Goal: Information Seeking & Learning: Find specific fact

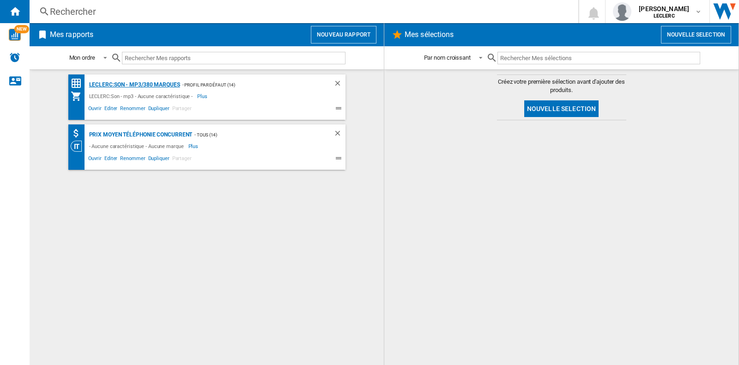
click at [163, 79] on div "LECLERC:Son - mp3/380 marques" at bounding box center [133, 85] width 93 height 12
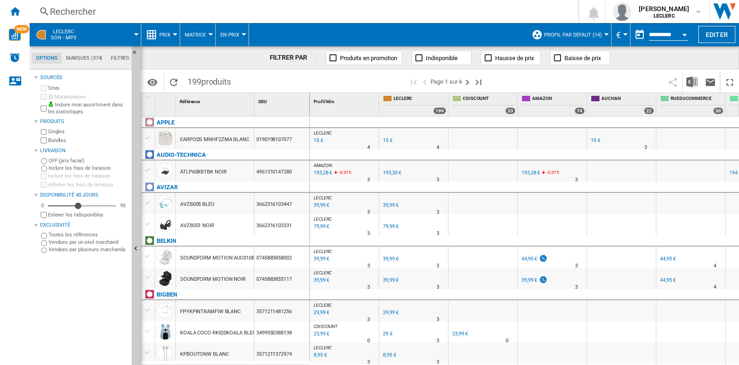
click at [125, 12] on div "Rechercher" at bounding box center [302, 11] width 505 height 13
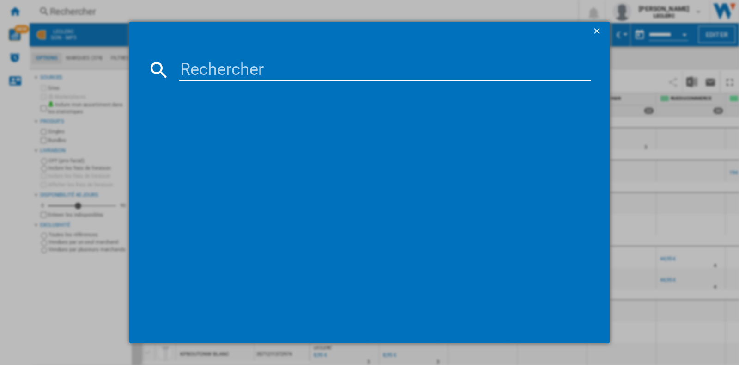
click at [220, 61] on input at bounding box center [385, 70] width 412 height 22
paste input "1200130009099"
type input "1200130009099"
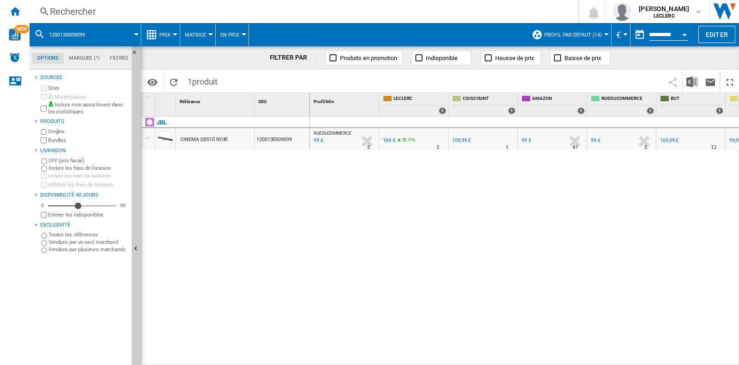
click at [455, 138] on div "109,99 €" at bounding box center [461, 140] width 18 height 6
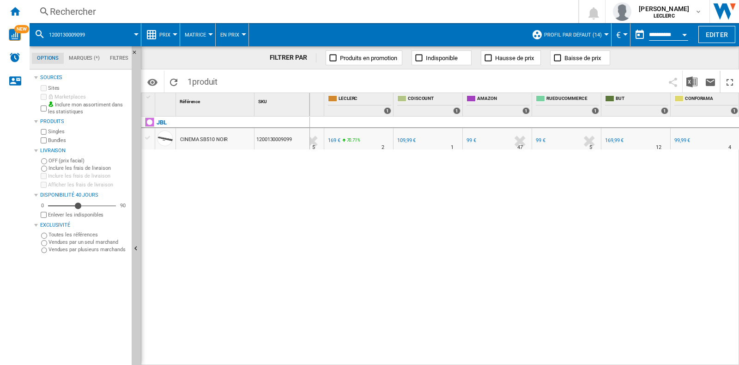
scroll to position [0, 55]
click at [470, 137] on div "99 €" at bounding box center [472, 140] width 10 height 6
click at [678, 137] on div "99,99 €" at bounding box center [683, 140] width 16 height 6
click at [134, 11] on div "Rechercher" at bounding box center [302, 11] width 505 height 13
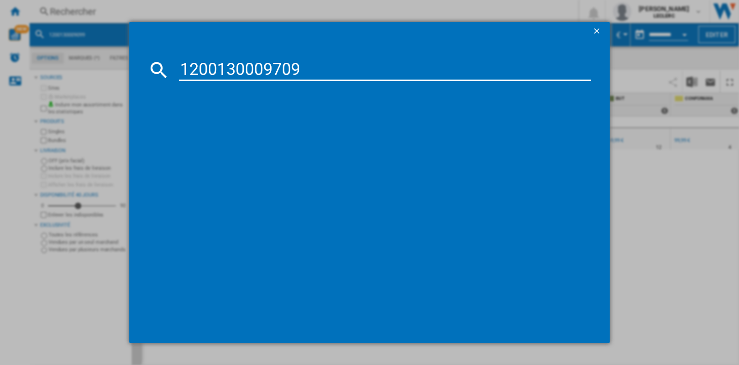
type input "1200130009709"
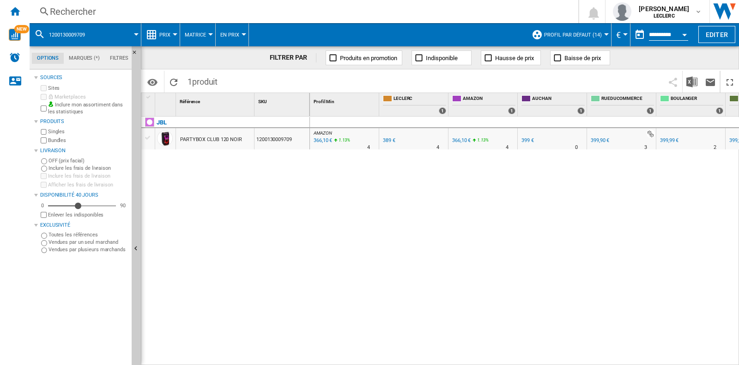
click at [206, 10] on div "Rechercher" at bounding box center [302, 11] width 505 height 13
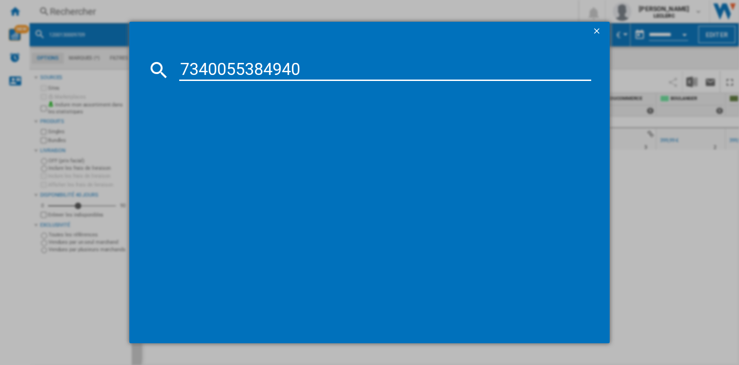
type input "7340055384940"
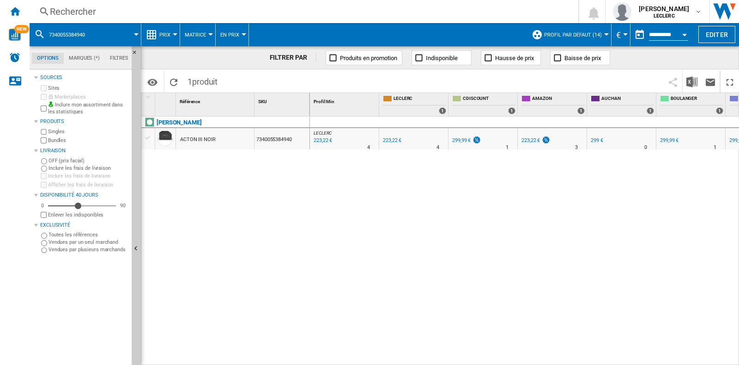
scroll to position [0, 20]
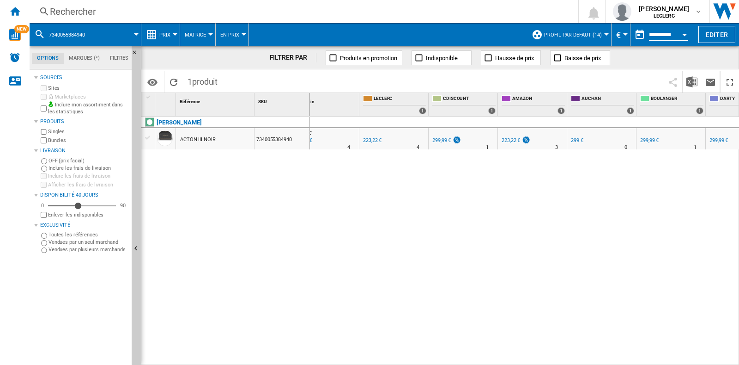
click at [167, 9] on div "Rechercher" at bounding box center [302, 11] width 505 height 13
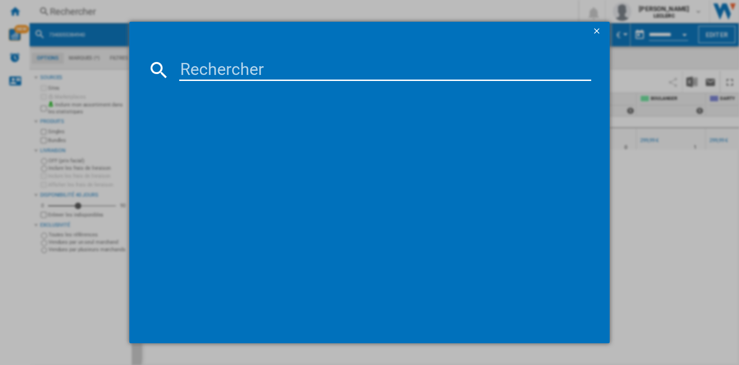
type input "1200130016479"
drag, startPoint x: 309, startPoint y: 68, endPoint x: 143, endPoint y: 68, distance: 165.5
click at [143, 68] on md-dialog-content "1200130016479 Chargement en cours..." at bounding box center [369, 191] width 481 height 302
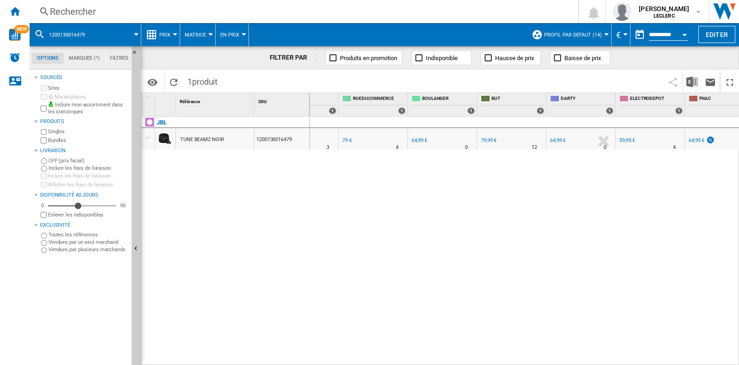
scroll to position [0, 263]
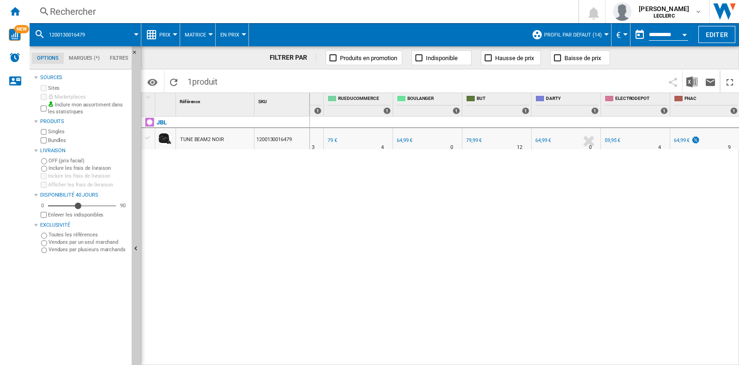
click at [154, 12] on div "Rechercher" at bounding box center [302, 11] width 505 height 13
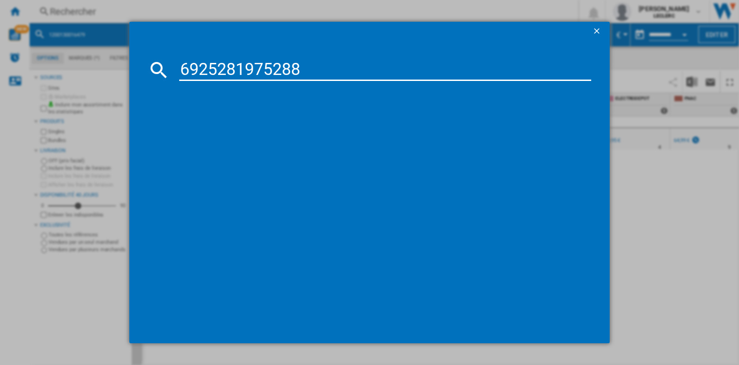
type input "6925281975288"
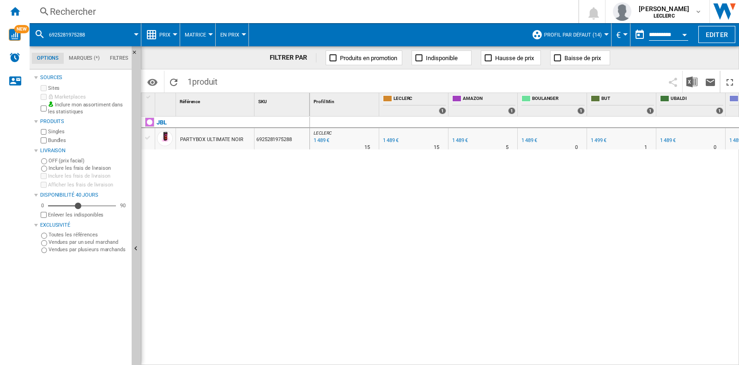
click at [385, 16] on div "Rechercher" at bounding box center [302, 11] width 505 height 13
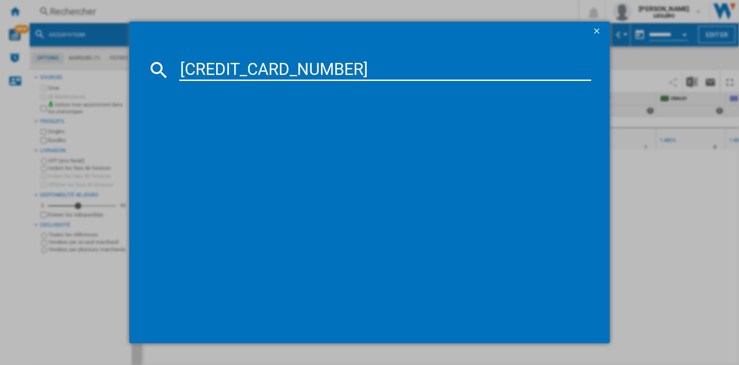
type input "[CREDIT_CARD_NUMBER]"
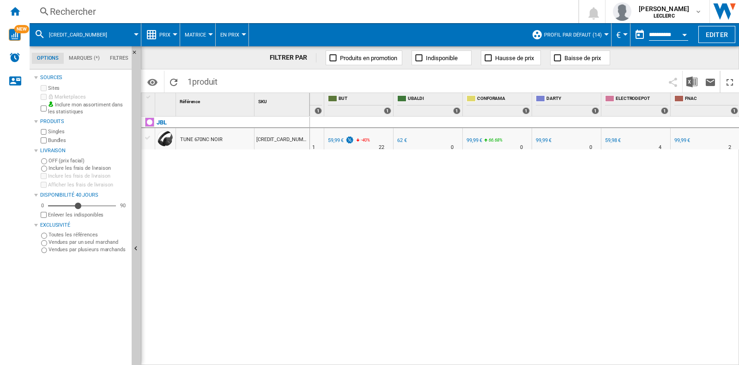
click at [204, 13] on div "Rechercher" at bounding box center [302, 11] width 505 height 13
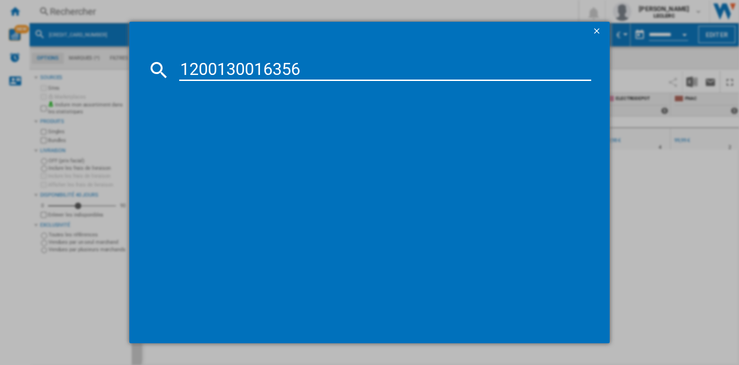
type input "1200130016356"
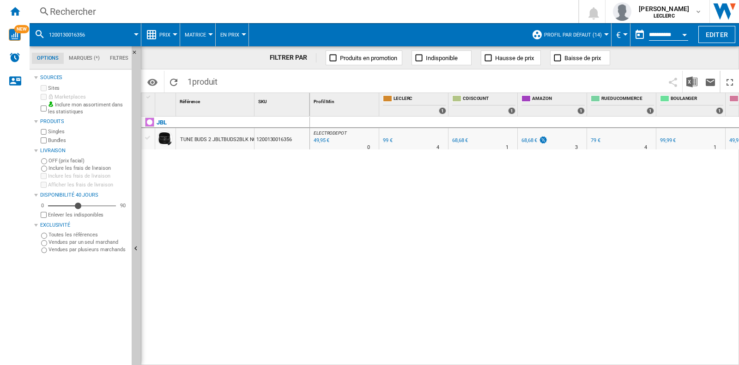
click at [86, 15] on div "Rechercher" at bounding box center [302, 11] width 505 height 13
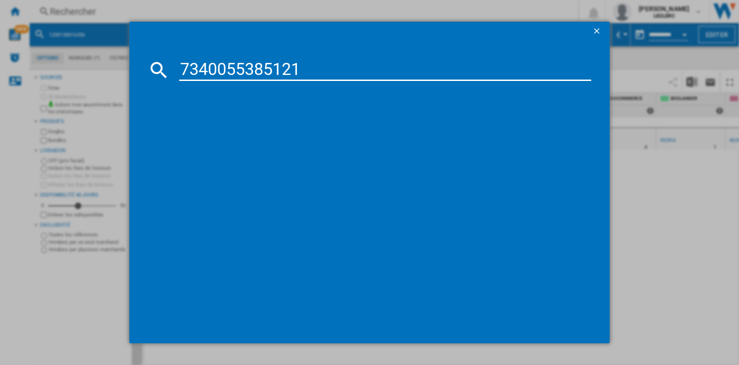
type input "7340055385121"
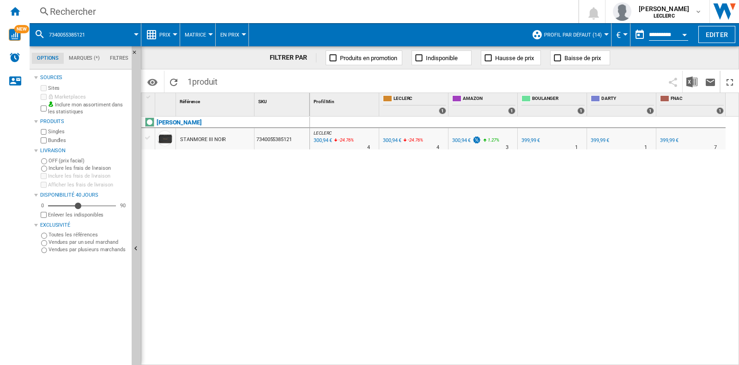
click at [163, 33] on span "Prix" at bounding box center [164, 35] width 11 height 6
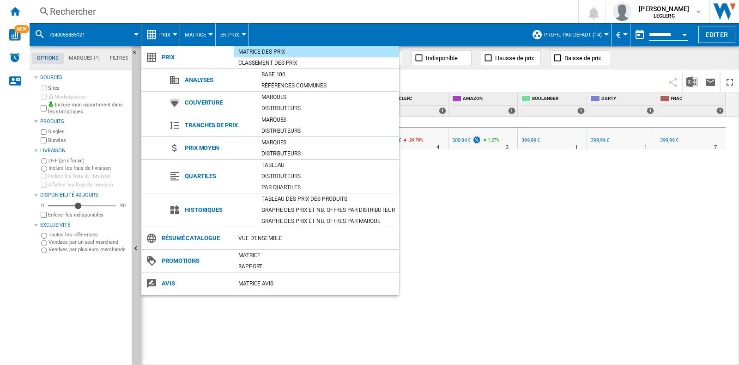
click at [308, 213] on div "Graphe des prix et nb. offres par distributeur" at bounding box center [328, 209] width 142 height 9
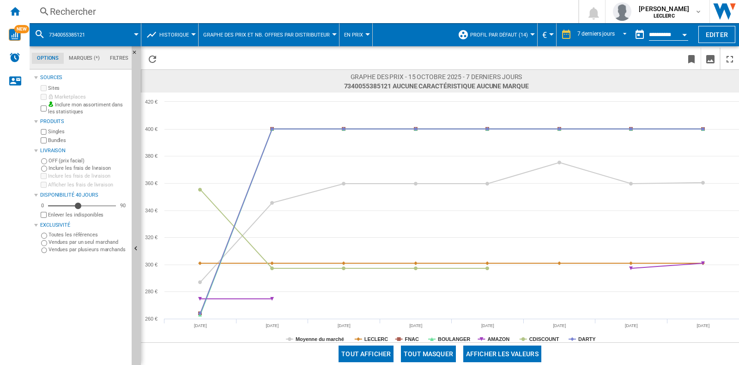
click at [194, 40] on md-menu "Historique Prix Matrice des prix Classement des prix Analyses Base 100 Référenc…" at bounding box center [169, 34] width 57 height 23
click at [192, 37] on button "Historique" at bounding box center [176, 34] width 34 height 23
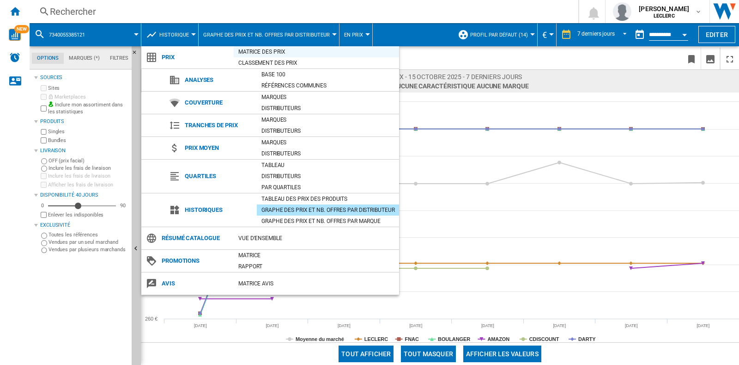
click at [275, 55] on div "Matrice des prix" at bounding box center [316, 51] width 165 height 9
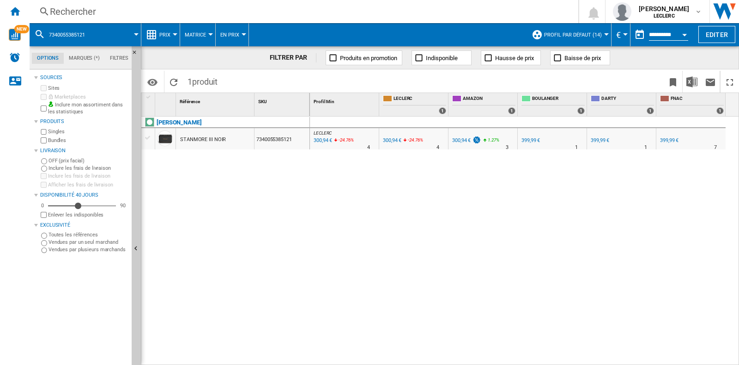
click at [155, 10] on div "Rechercher" at bounding box center [302, 11] width 505 height 13
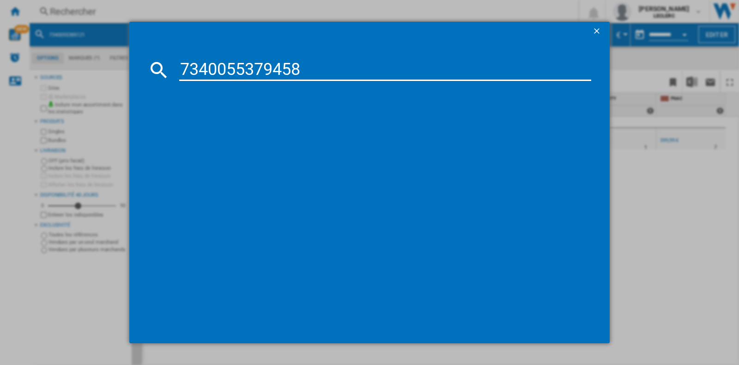
type input "7340055379458"
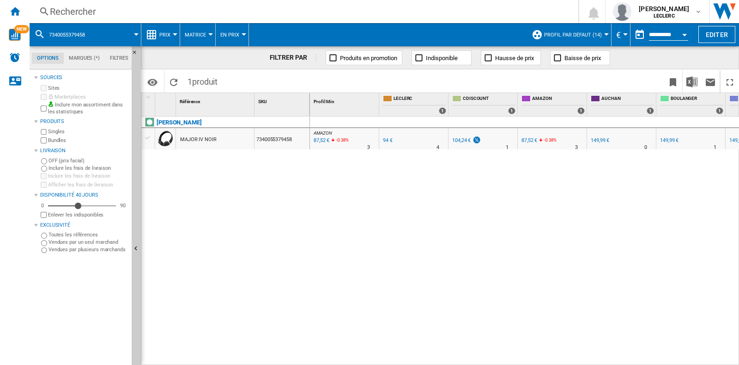
click at [72, 7] on div "Rechercher" at bounding box center [302, 11] width 505 height 13
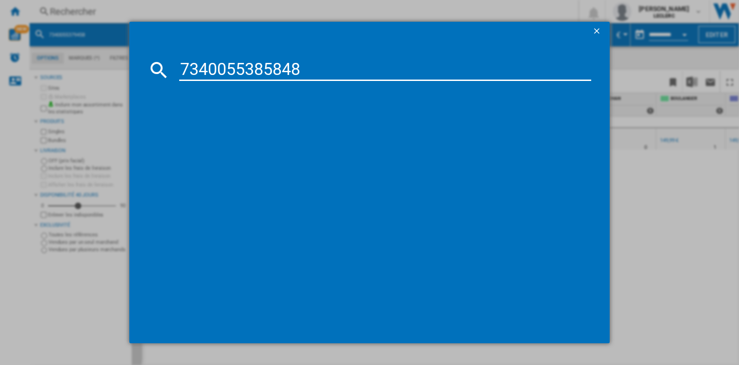
type input "7340055385848"
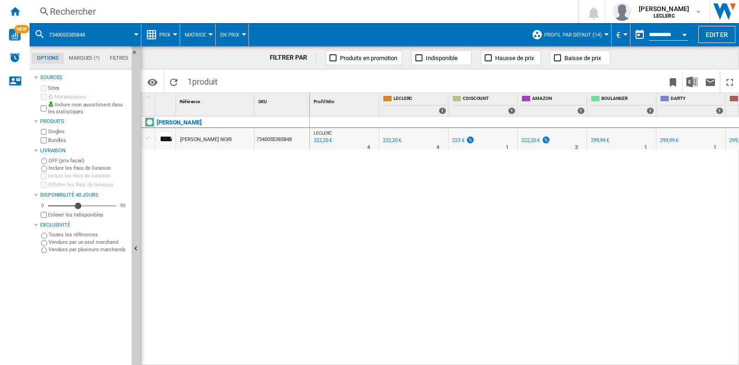
click at [146, 8] on div "Rechercher" at bounding box center [302, 11] width 505 height 13
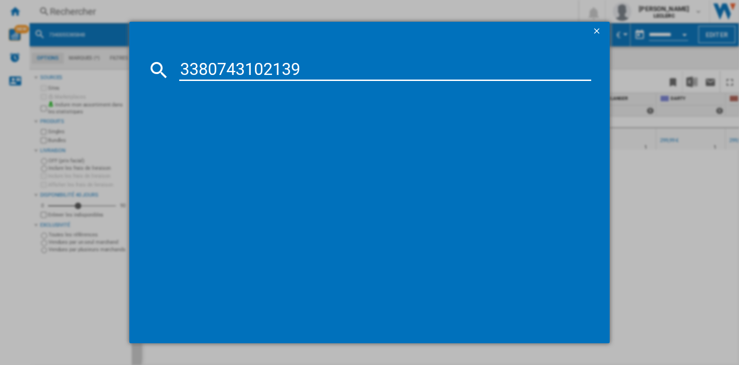
type input "3380743102139"
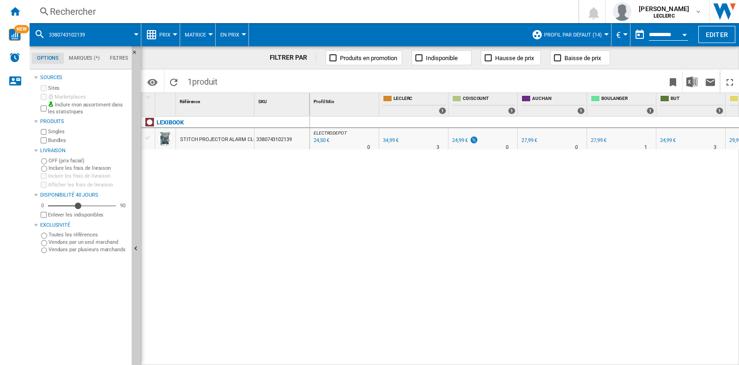
click at [244, 11] on div "Rechercher" at bounding box center [302, 11] width 505 height 13
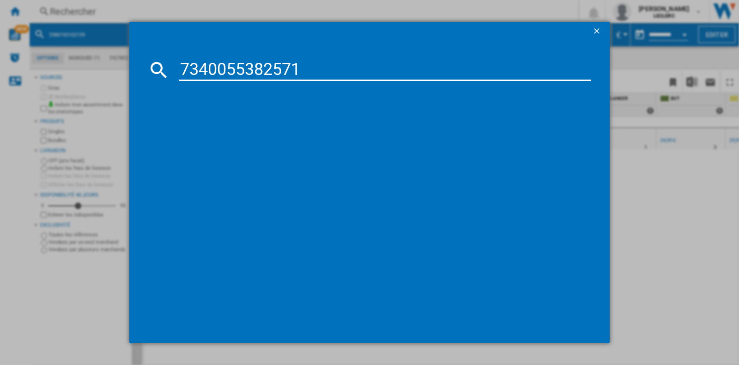
type input "7340055382571"
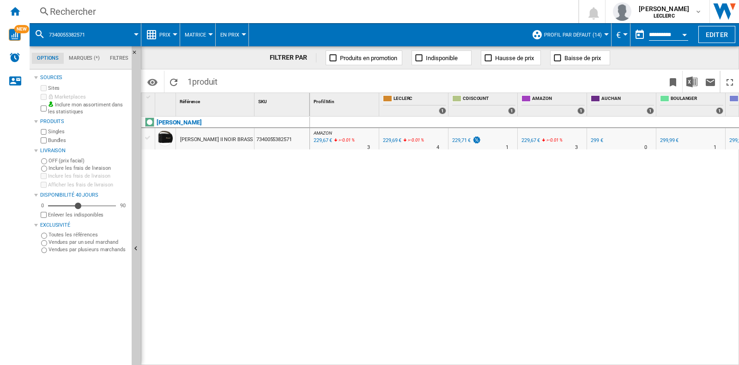
click at [132, 9] on div "Rechercher" at bounding box center [302, 11] width 505 height 13
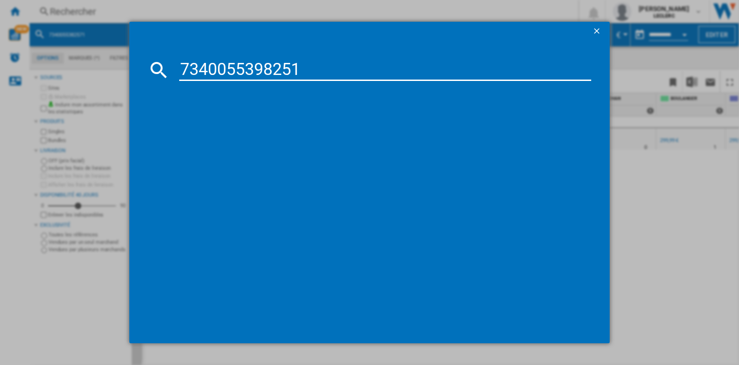
type input "7340055398251"
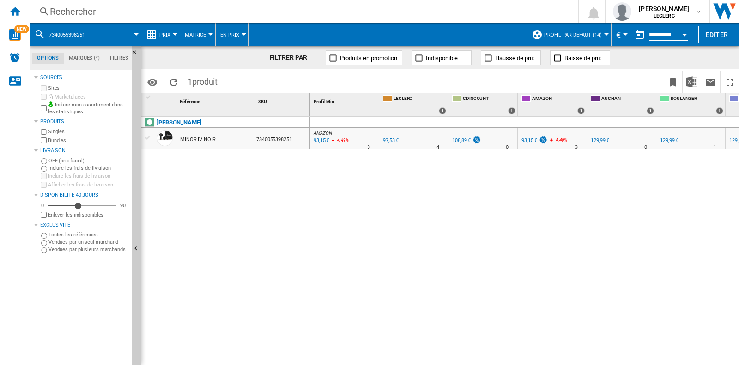
click at [165, 16] on div "Rechercher" at bounding box center [302, 11] width 505 height 13
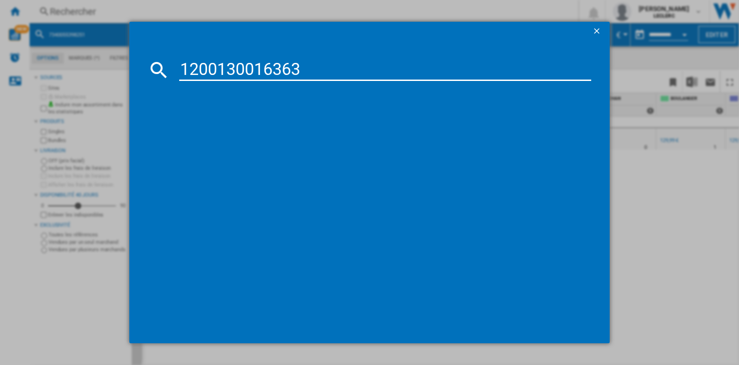
type input "1200130016363"
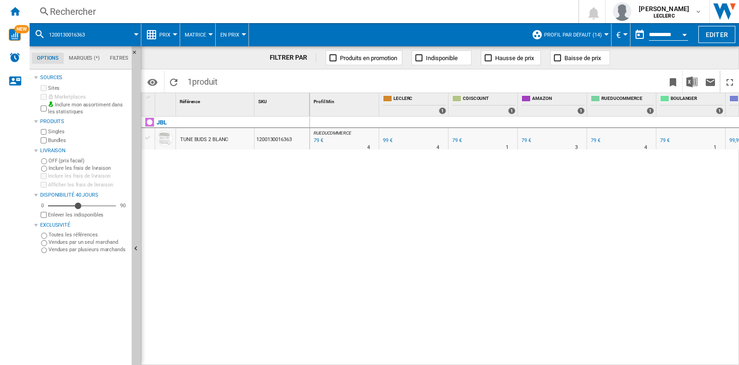
drag, startPoint x: 161, startPoint y: 11, endPoint x: 135, endPoint y: 17, distance: 26.7
click at [135, 17] on div "Rechercher" at bounding box center [302, 11] width 505 height 13
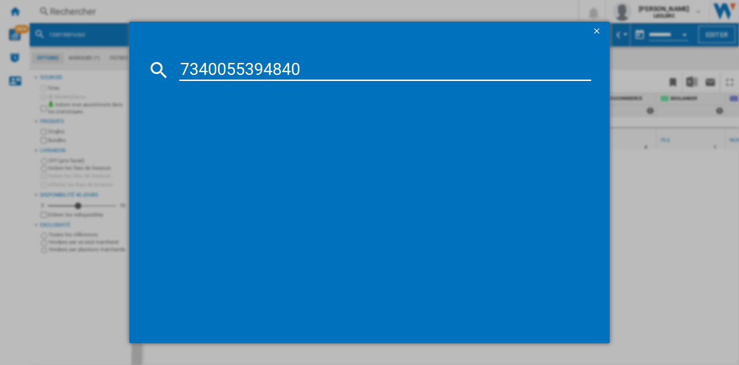
type input "7340055394840"
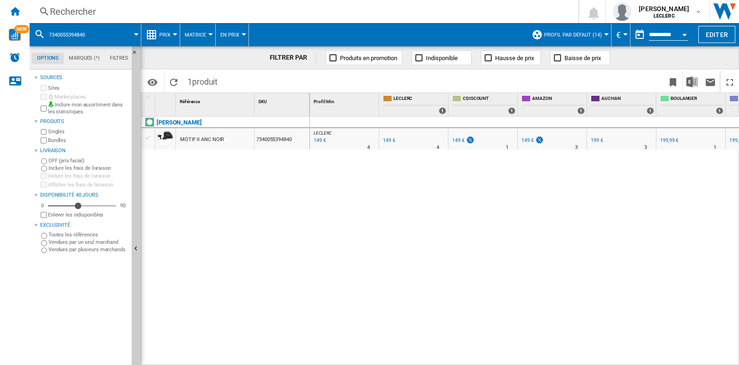
click at [178, 15] on div "Rechercher" at bounding box center [302, 11] width 505 height 13
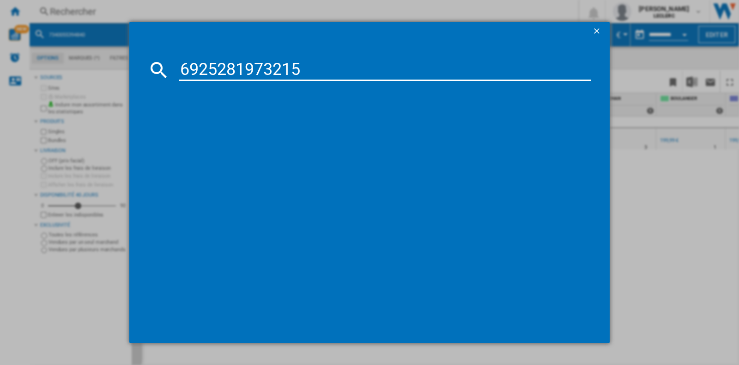
type input "6925281973215"
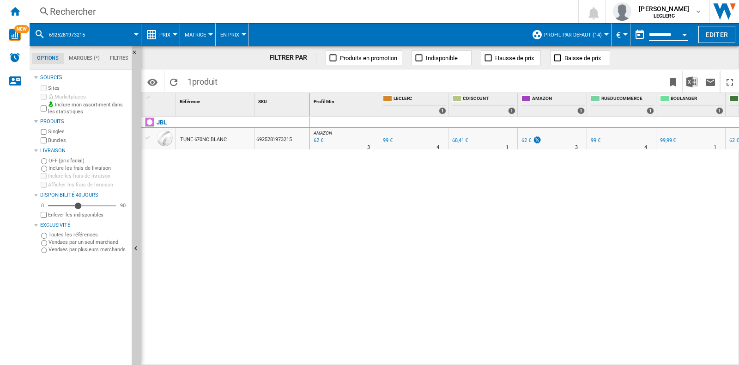
click at [139, 16] on div "Rechercher" at bounding box center [302, 11] width 505 height 13
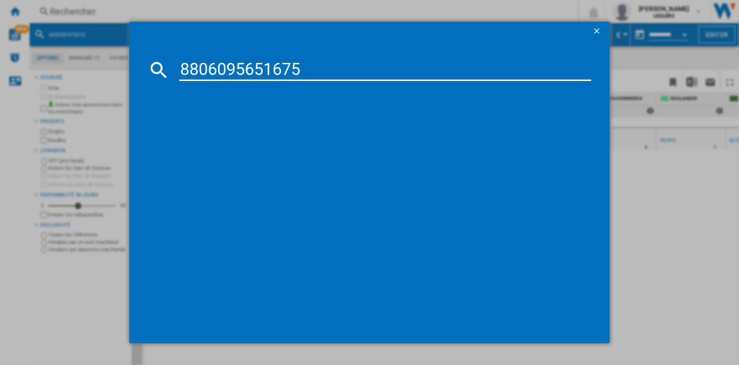
type input "8806095651675"
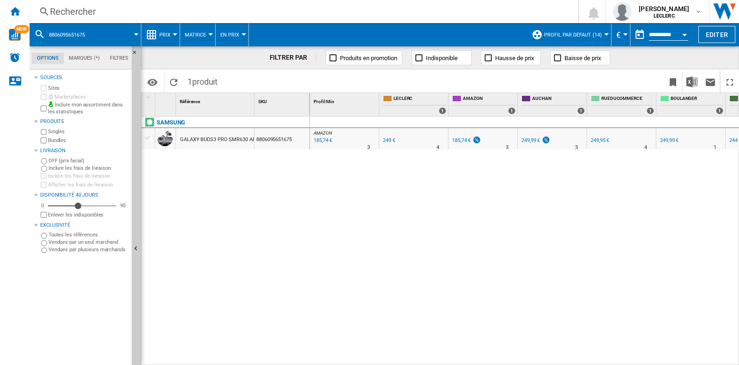
click at [148, 15] on div "Rechercher" at bounding box center [302, 11] width 505 height 13
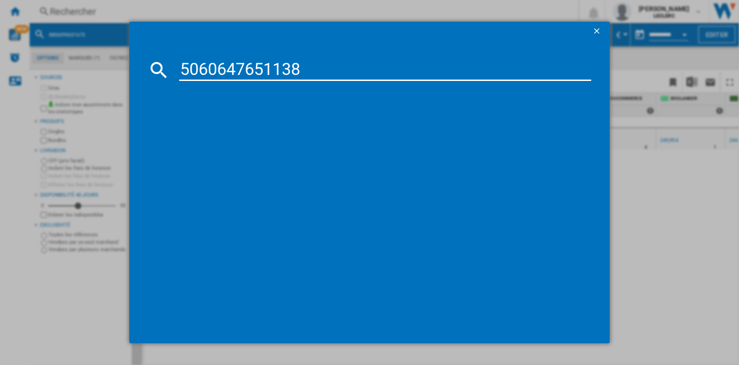
type input "5060647651138"
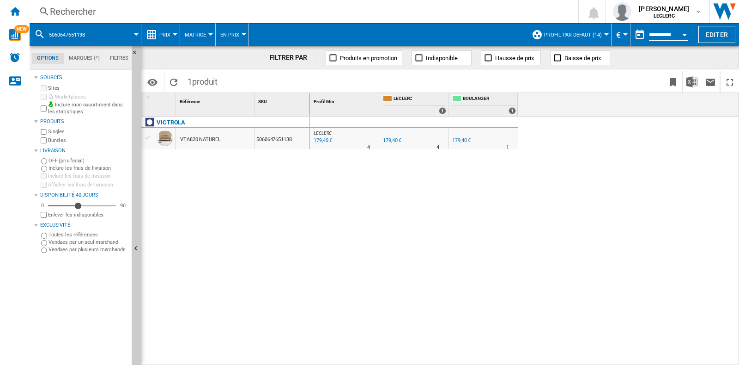
click at [162, 10] on div "Rechercher" at bounding box center [302, 11] width 505 height 13
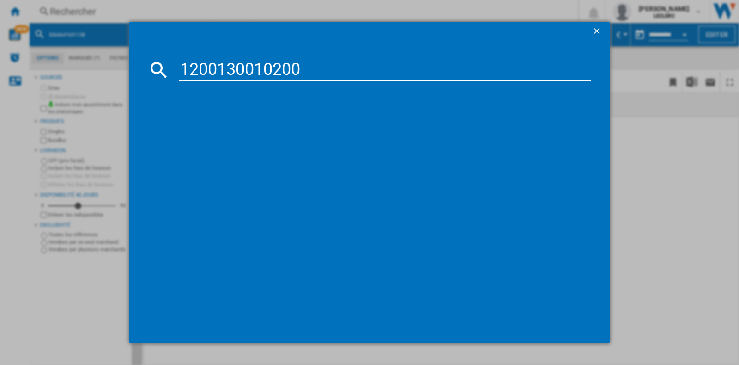
type input "1200130010200"
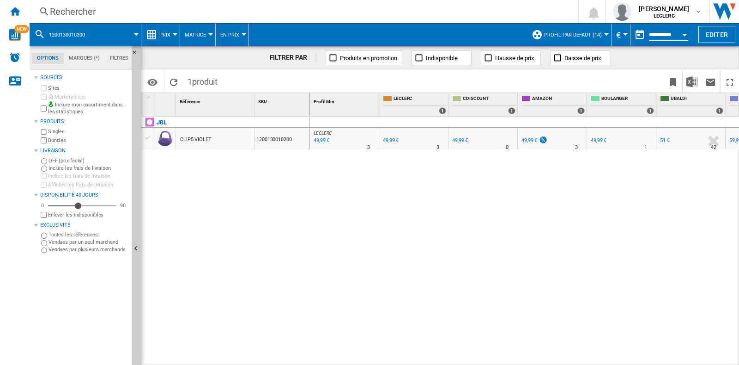
click at [196, 6] on div "Rechercher" at bounding box center [302, 11] width 505 height 13
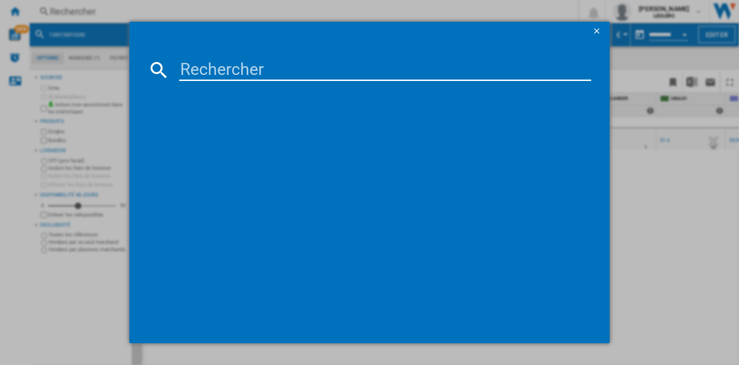
type input "3700460209254"
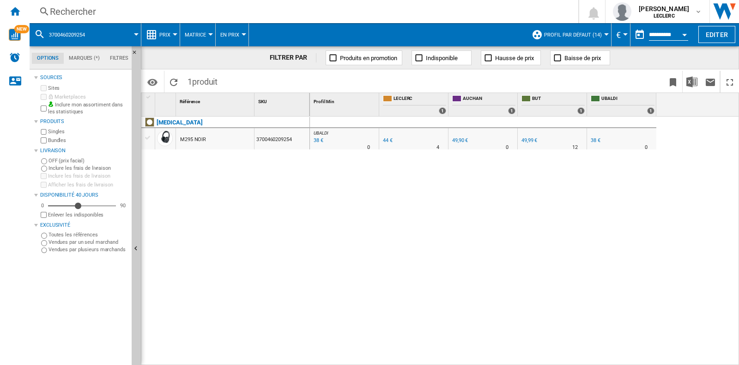
click at [87, 1] on div "Rechercher Rechercher 0 [PERSON_NAME] LECLERC LECLERC Mes paramètres Se déconne…" at bounding box center [385, 11] width 710 height 23
click at [95, 8] on div "Rechercher" at bounding box center [302, 11] width 505 height 13
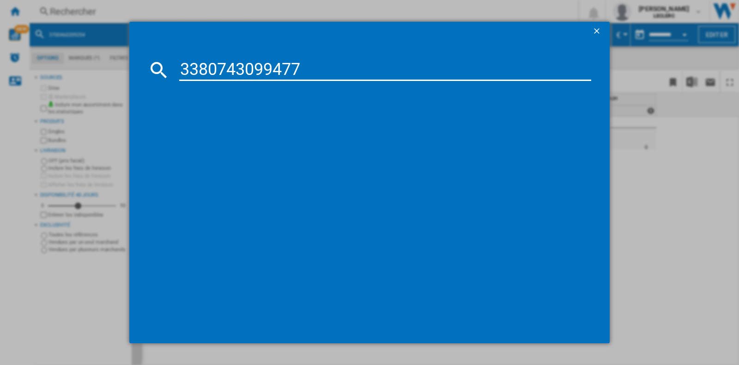
type input "3380743099477"
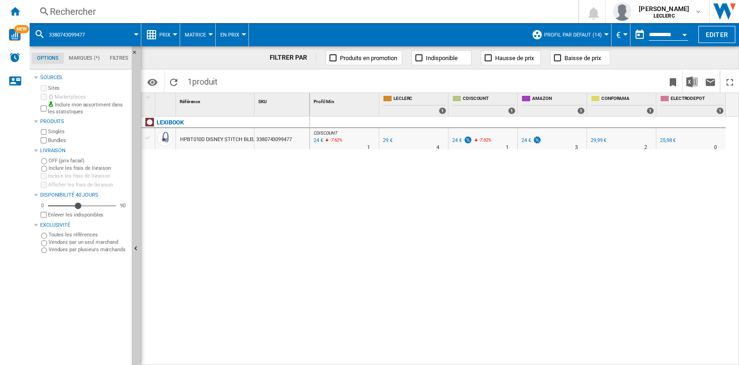
click at [272, 10] on div "Rechercher" at bounding box center [302, 11] width 505 height 13
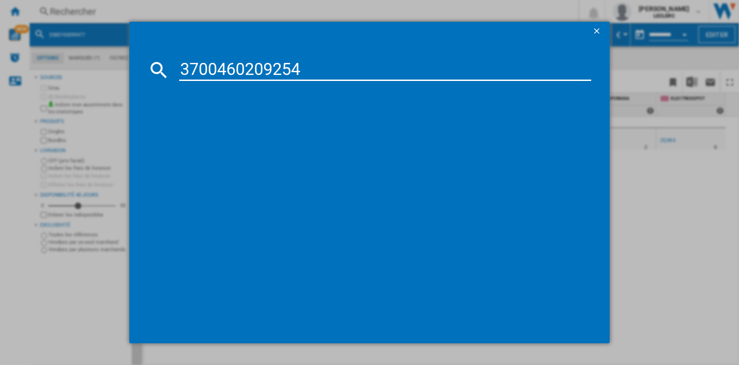
type input "3700460209254"
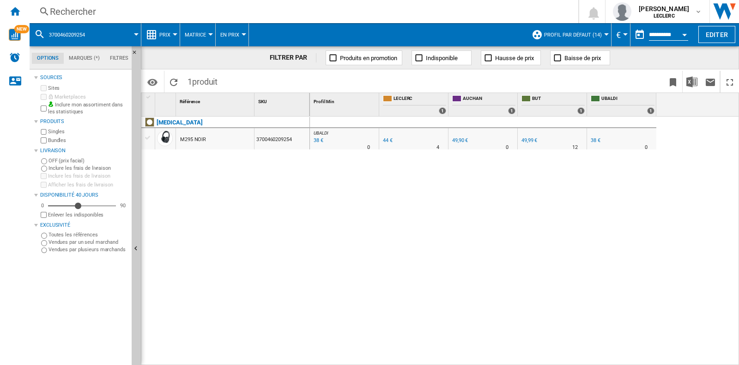
click at [164, 12] on div "Rechercher" at bounding box center [302, 11] width 505 height 13
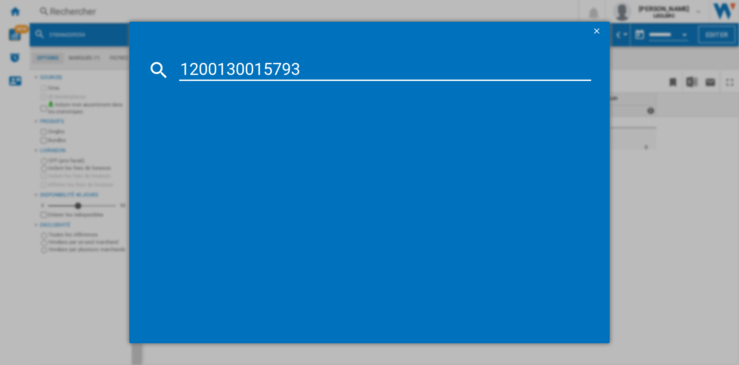
type input "1200130015793"
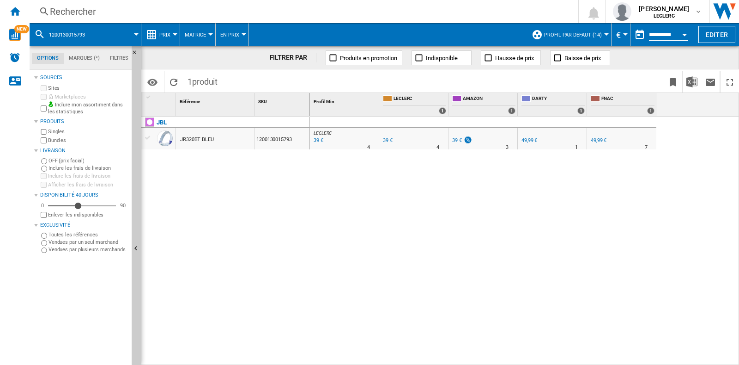
click at [127, 13] on div "Rechercher" at bounding box center [302, 11] width 505 height 13
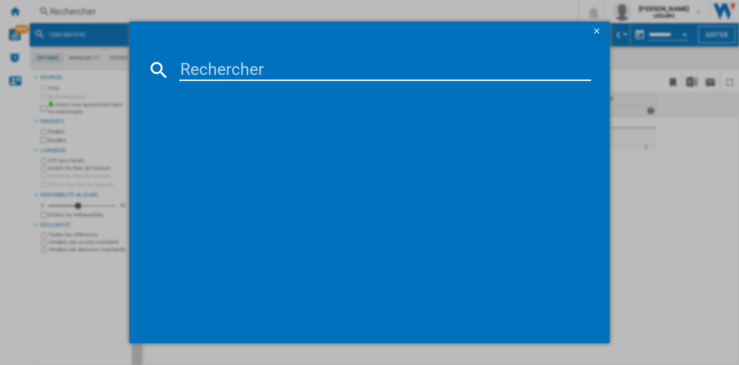
type input "8806094226102"
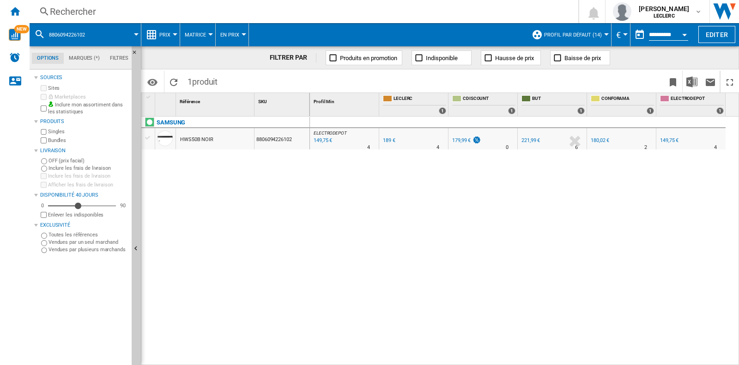
click at [132, 2] on div "Rechercher Rechercher 0 [PERSON_NAME] LECLERC LECLERC Mes paramètres Se déconne…" at bounding box center [385, 11] width 710 height 23
click at [137, 12] on div "Rechercher" at bounding box center [302, 11] width 505 height 13
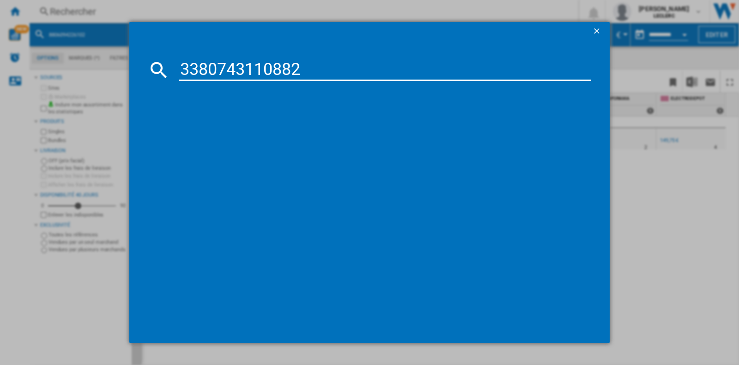
type input "3380743110882"
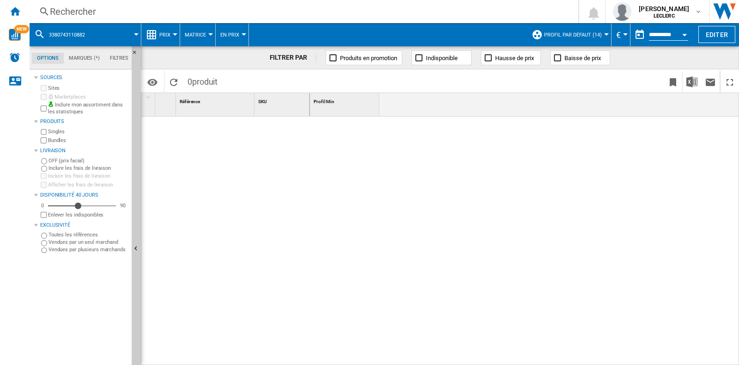
click at [92, 10] on div "Rechercher" at bounding box center [302, 11] width 505 height 13
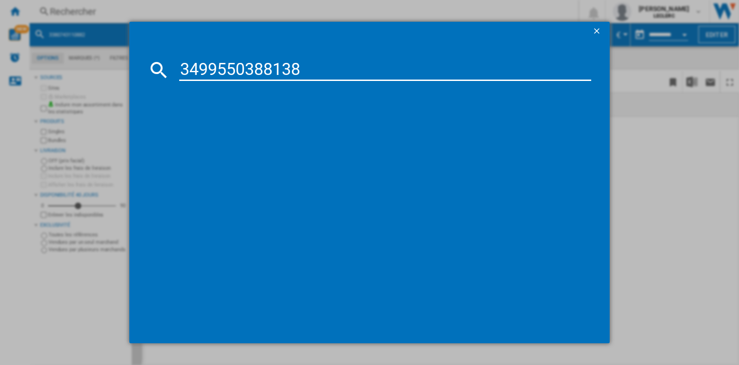
type input "3499550388138"
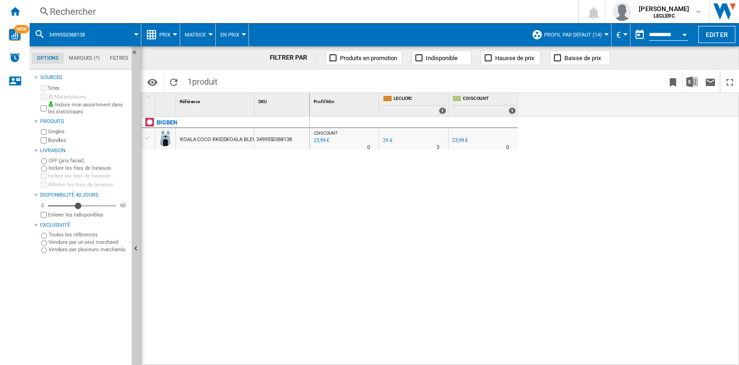
click at [117, 12] on div "Rechercher" at bounding box center [302, 11] width 505 height 13
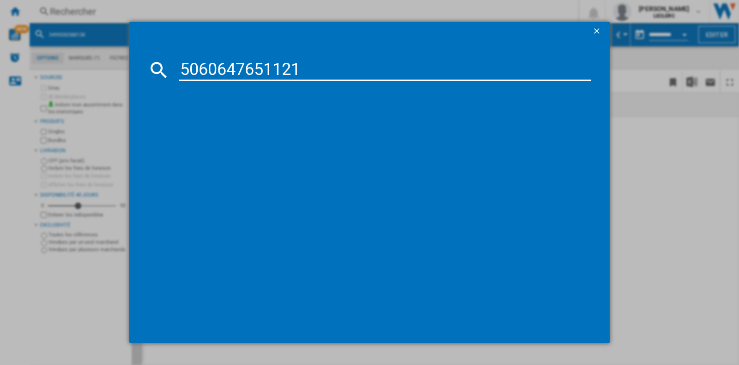
type input "5060647651121"
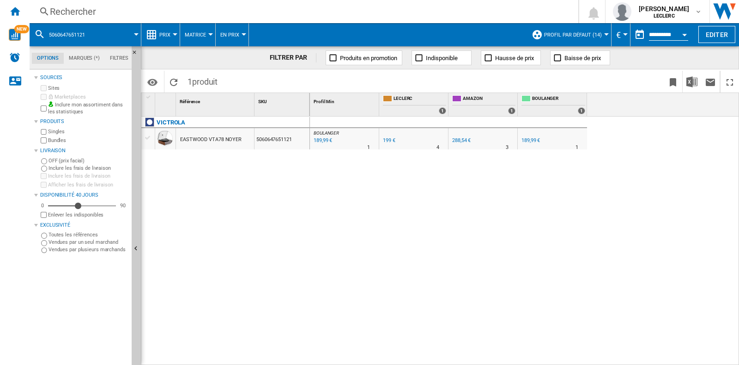
click at [111, 17] on div "Rechercher" at bounding box center [302, 11] width 505 height 13
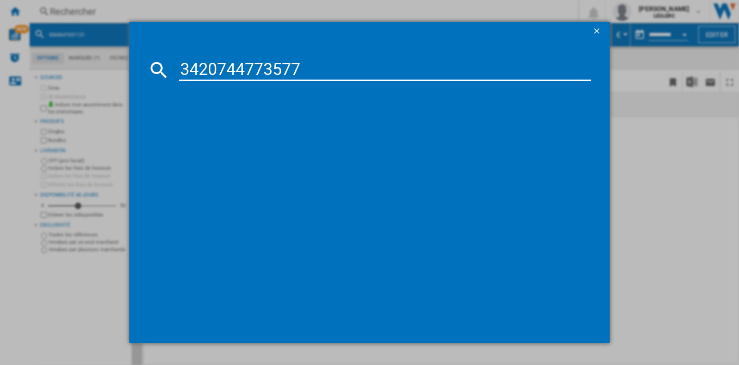
type input "3420744773577"
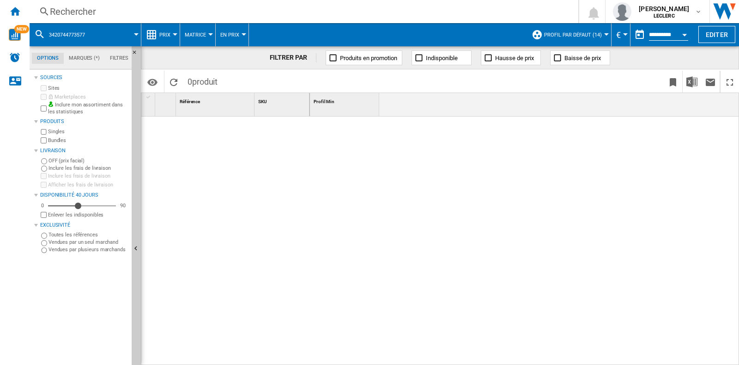
click at [87, 14] on div "Rechercher" at bounding box center [302, 11] width 505 height 13
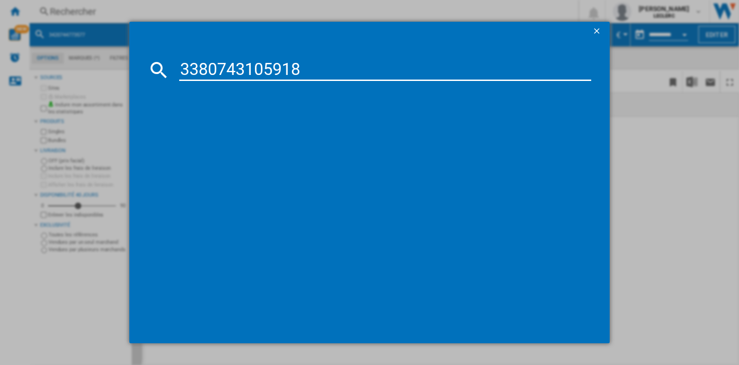
type input "3380743105918"
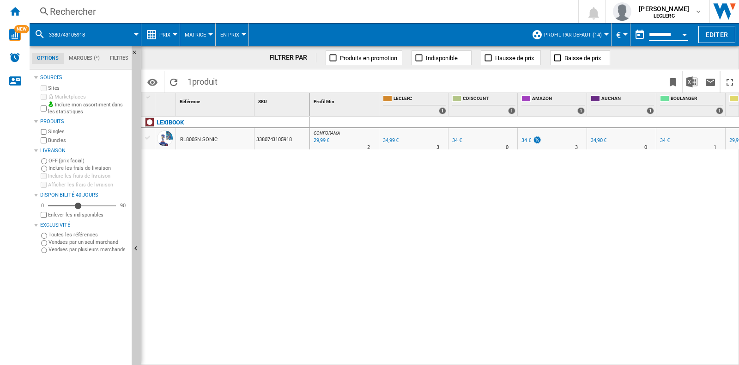
click at [150, 13] on div "Rechercher" at bounding box center [302, 11] width 505 height 13
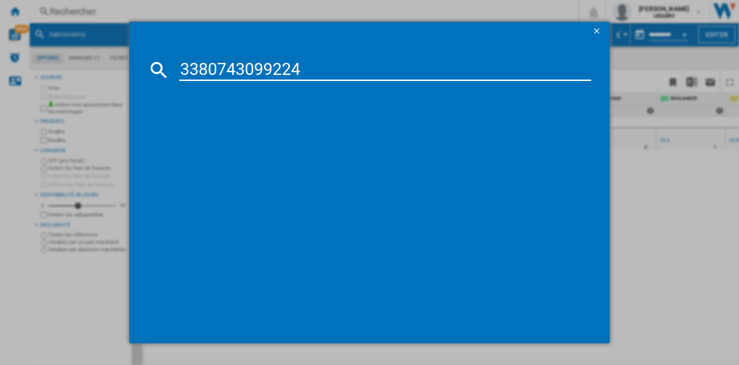
type input "3380743099224"
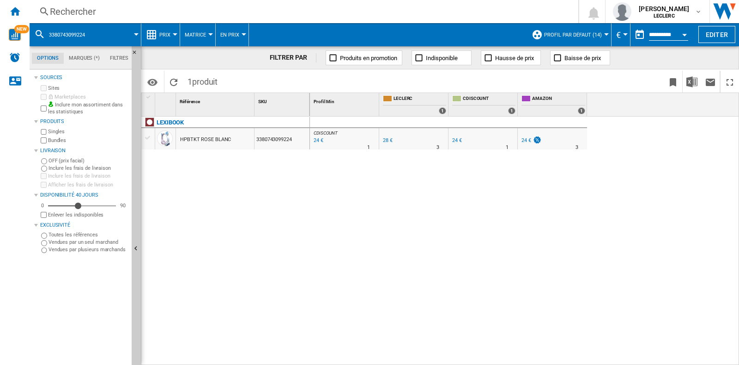
click at [320, 143] on div "24 €" at bounding box center [317, 140] width 11 height 9
click at [162, 5] on div "Rechercher" at bounding box center [302, 11] width 505 height 13
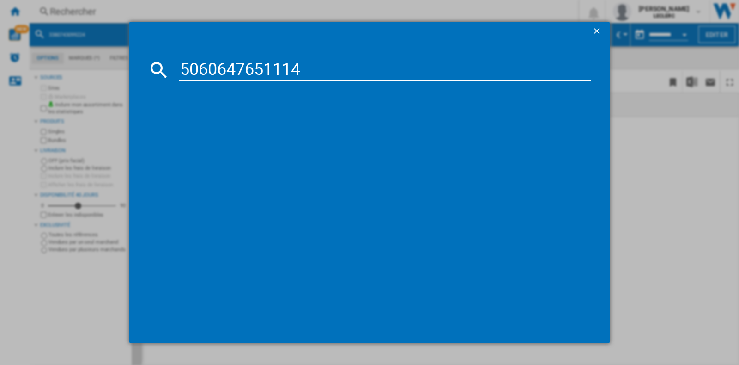
type input "5060647651114"
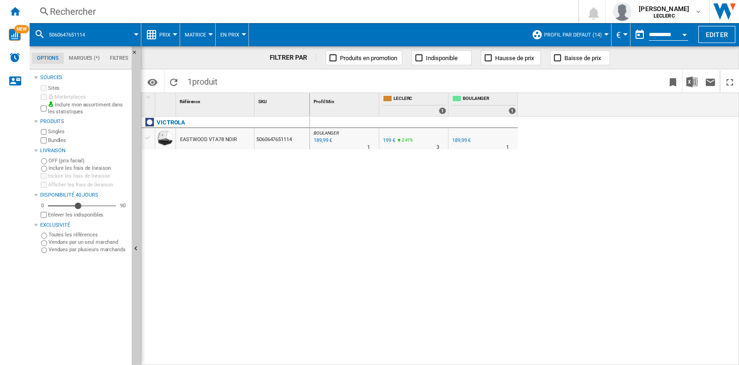
click at [181, 7] on div "Rechercher" at bounding box center [302, 11] width 505 height 13
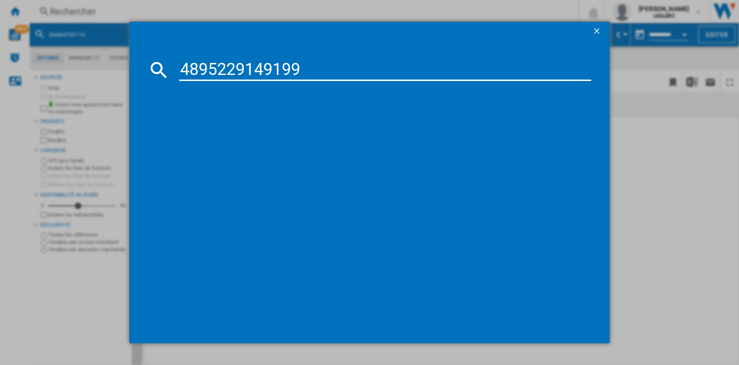
type input "4895229149199"
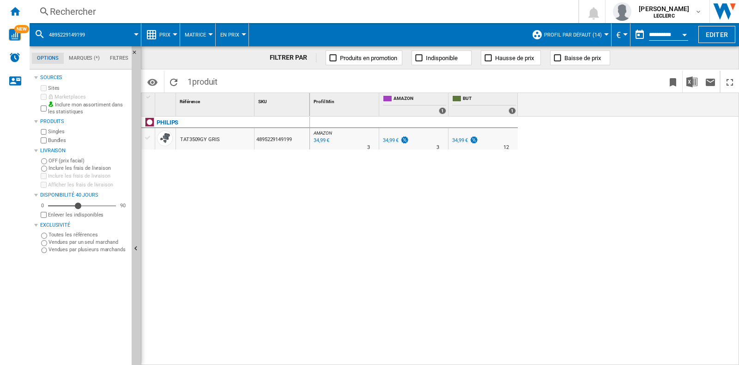
click at [188, 11] on div "Rechercher" at bounding box center [302, 11] width 505 height 13
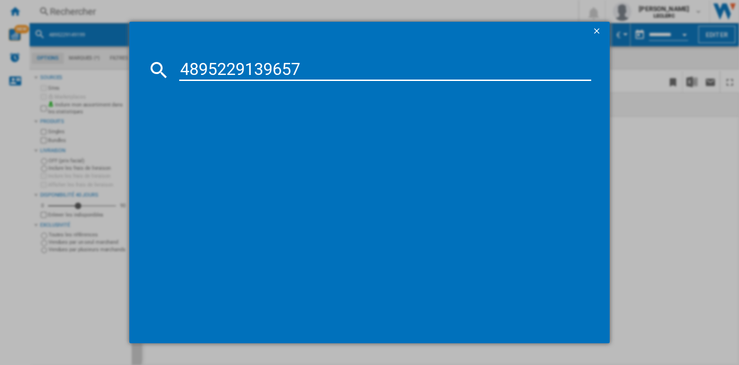
type input "4895229139657"
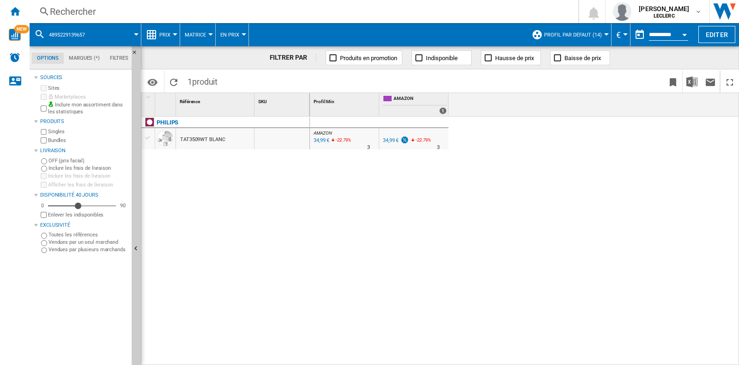
click at [90, 1] on div "Rechercher Rechercher 0 [PERSON_NAME] LECLERC LECLERC Mes paramètres Se déconne…" at bounding box center [385, 11] width 710 height 23
click at [97, 9] on div "Rechercher" at bounding box center [302, 11] width 505 height 13
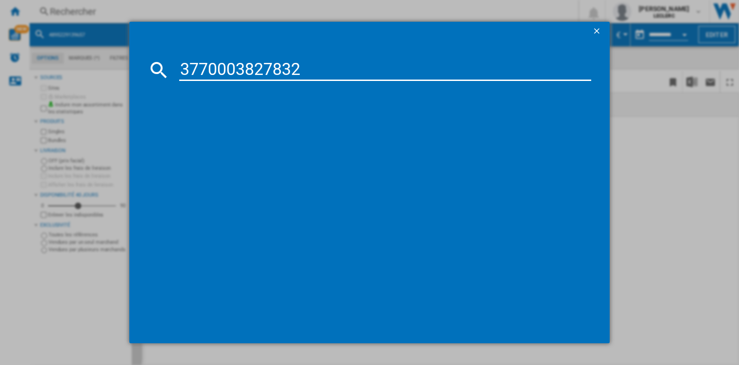
type input "3770003827832"
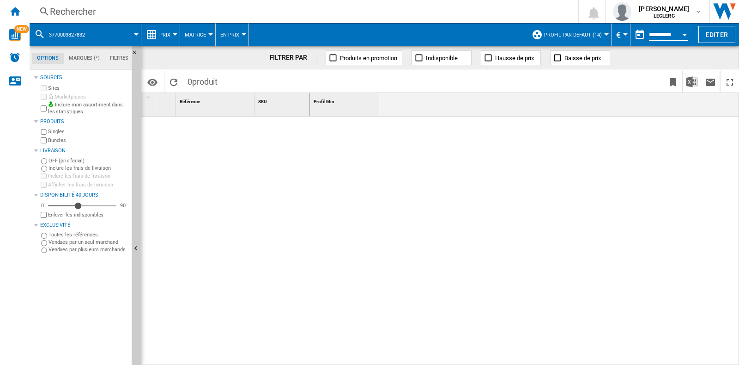
click at [137, 12] on div "Rechercher" at bounding box center [302, 11] width 505 height 13
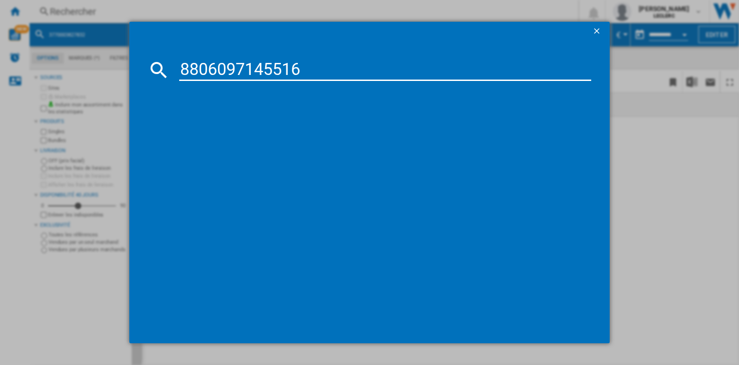
type input "8806097145516"
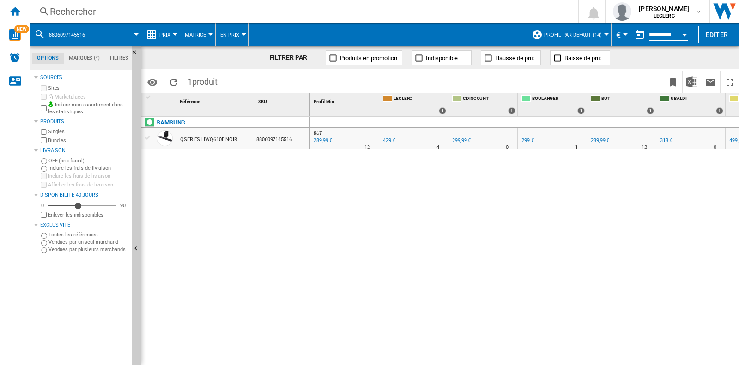
click at [320, 143] on div "289,99 €" at bounding box center [322, 140] width 20 height 9
click at [249, 15] on div "Rechercher" at bounding box center [302, 11] width 505 height 13
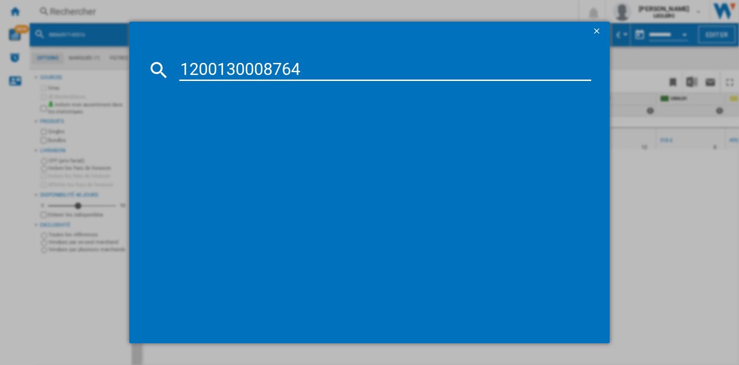
type input "1200130008764"
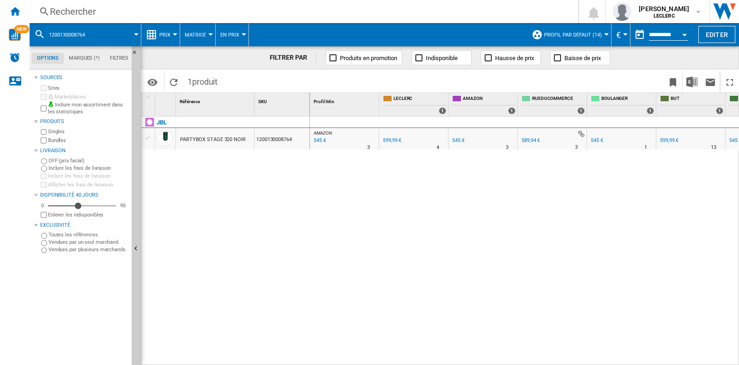
click at [190, 10] on div "Rechercher" at bounding box center [302, 11] width 505 height 13
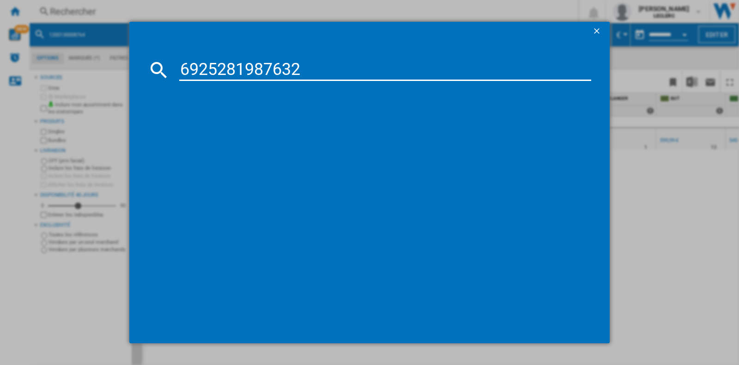
type input "6925281987632"
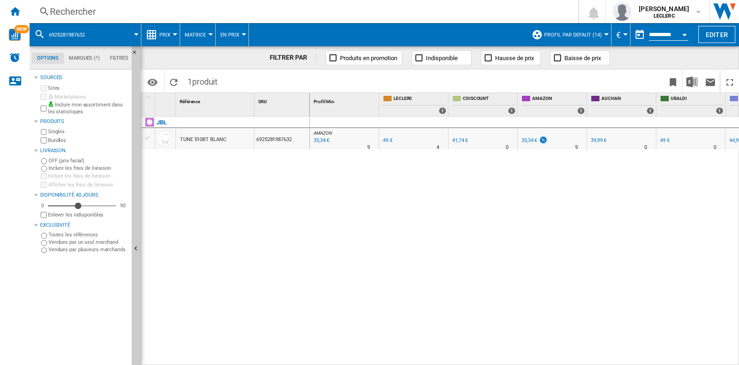
click at [277, 15] on div "Rechercher" at bounding box center [302, 11] width 505 height 13
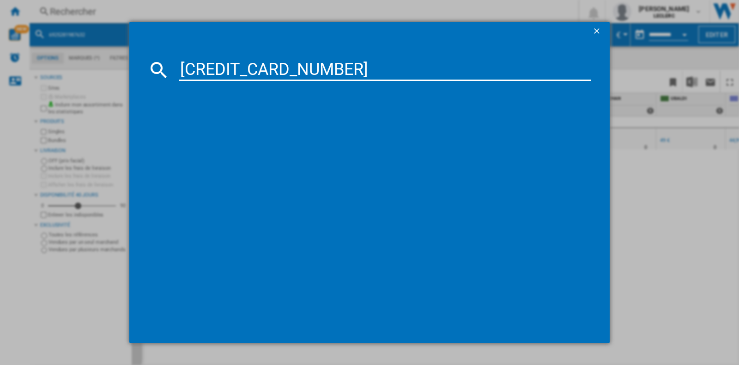
type input "[CREDIT_CARD_NUMBER]"
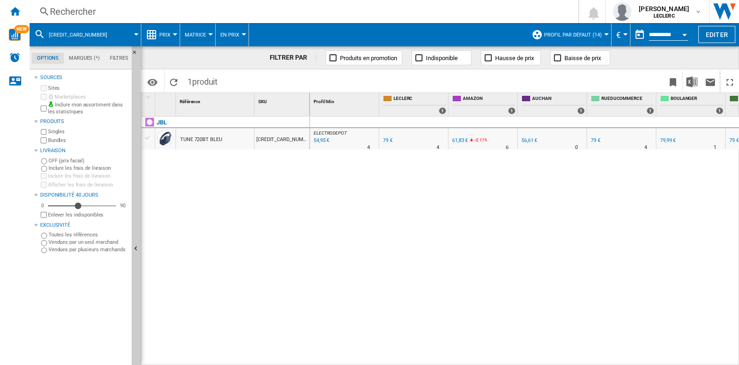
click at [296, 10] on div "Rechercher" at bounding box center [302, 11] width 505 height 13
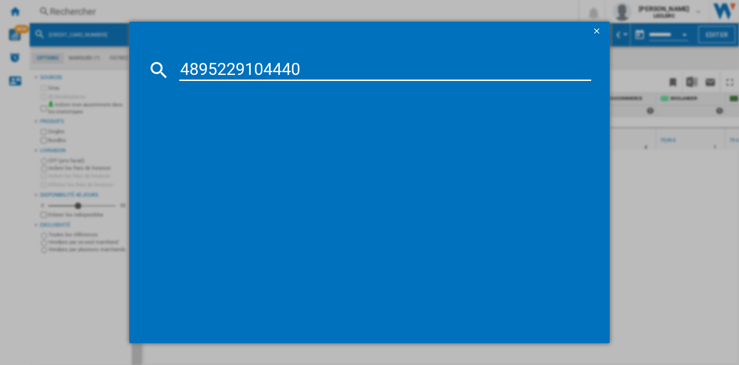
type input "4895229104440"
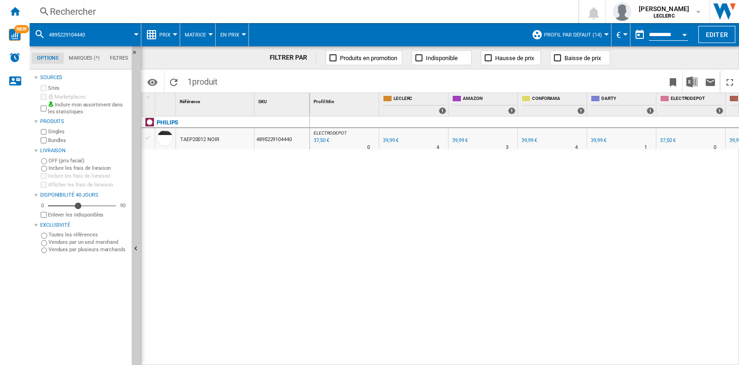
click at [191, 4] on div "Rechercher Rechercher 0 [PERSON_NAME] LECLERC LECLERC Mes paramètres Se déconne…" at bounding box center [385, 11] width 710 height 23
click at [196, 10] on div "Rechercher" at bounding box center [302, 11] width 505 height 13
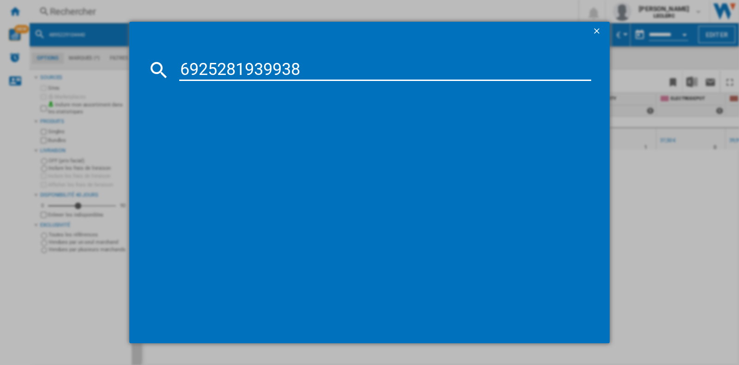
type input "6925281939938"
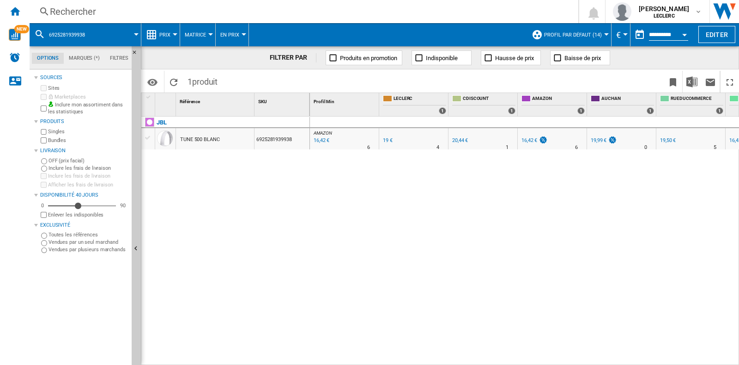
click at [271, 16] on div "Rechercher" at bounding box center [302, 11] width 505 height 13
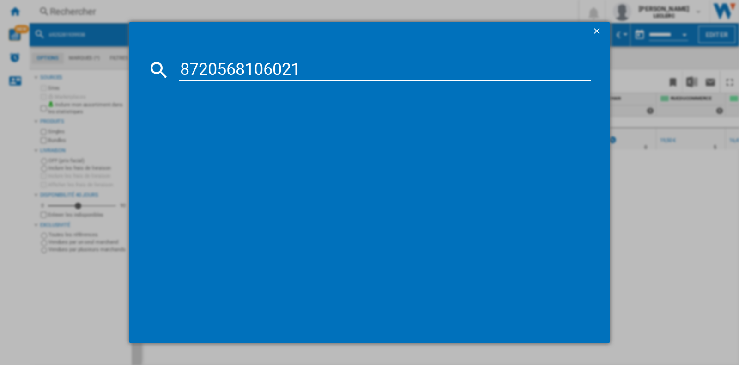
type input "8720568106021"
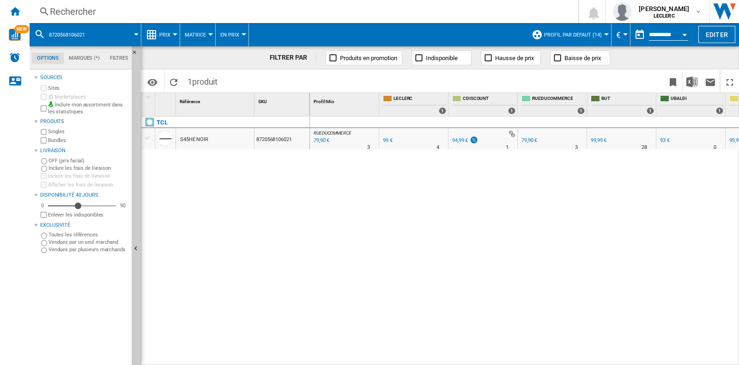
click at [141, 15] on div "Rechercher" at bounding box center [302, 11] width 505 height 13
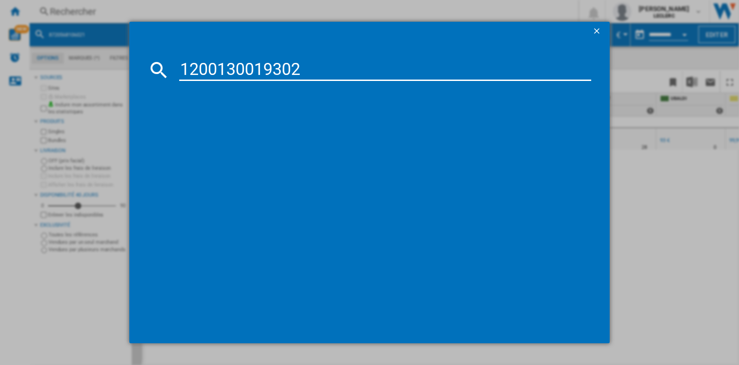
type input "1200130019302"
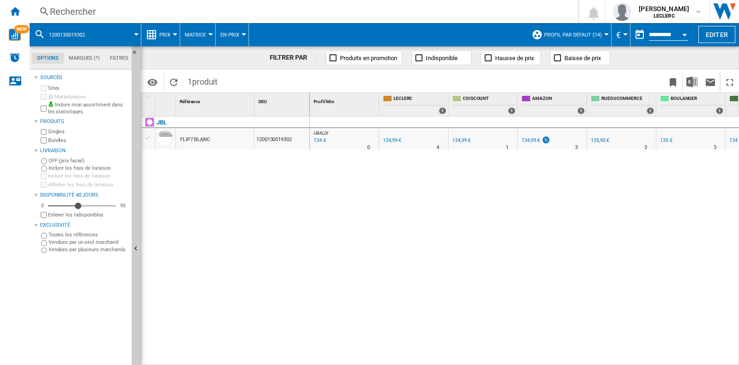
click at [190, 13] on div "Rechercher" at bounding box center [302, 11] width 505 height 13
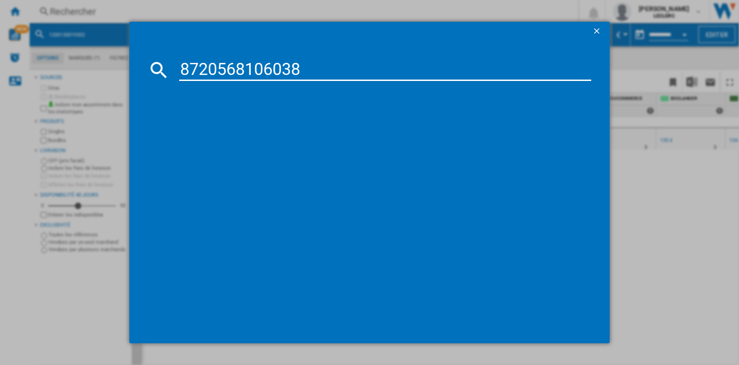
type input "8720568106038"
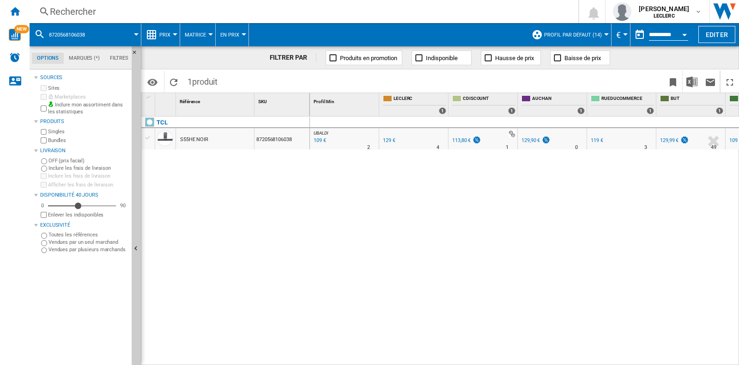
click at [470, 359] on div "UBALDI : UBALDI -15.5 % 109 € % N/A 2 UBALDI : UBALDI FR LECLERC 0.0 % 129 € % …" at bounding box center [525, 240] width 430 height 249
click at [225, 11] on div "Rechercher" at bounding box center [302, 11] width 505 height 13
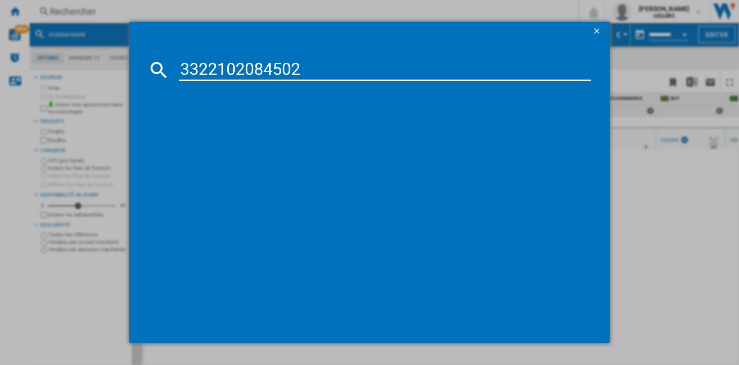
type input "3322102084502"
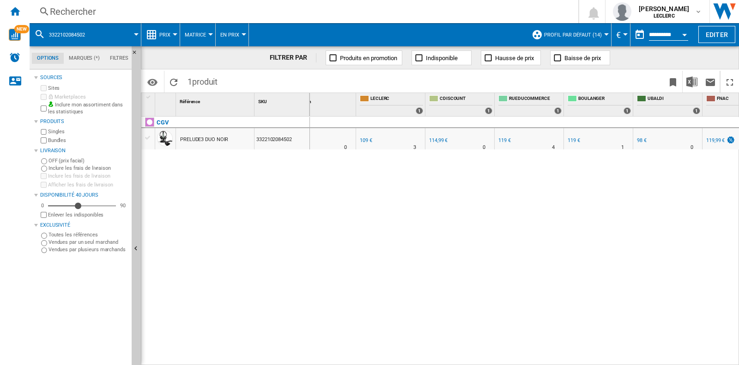
scroll to position [0, 20]
click at [72, 14] on div "Rechercher" at bounding box center [302, 11] width 505 height 13
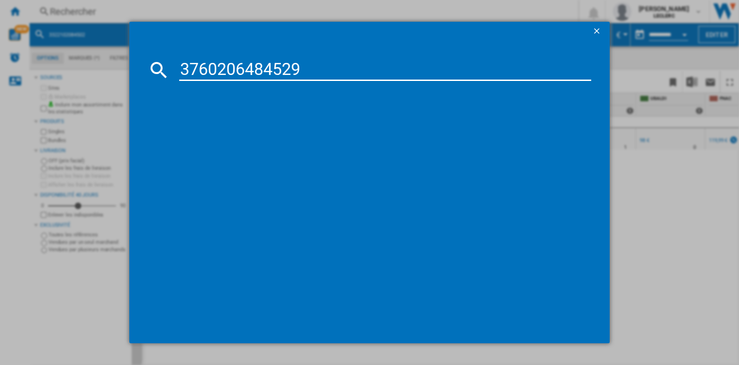
type input "3760206484529"
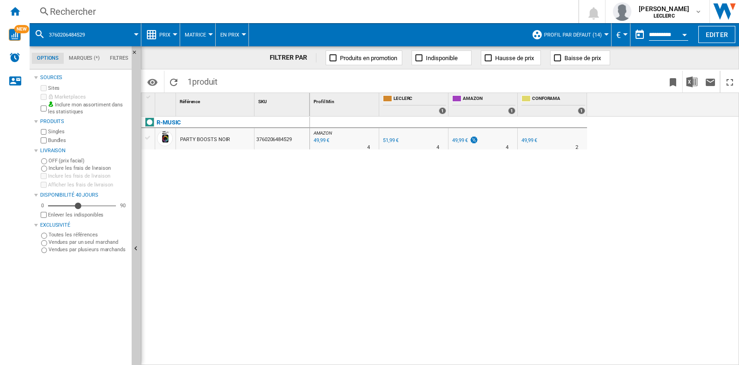
click at [173, 1] on div "Rechercher Rechercher 0 [PERSON_NAME] LECLERC LECLERC Mes paramètres Se déconne…" at bounding box center [385, 11] width 710 height 23
click at [177, 10] on div "Rechercher" at bounding box center [302, 11] width 505 height 13
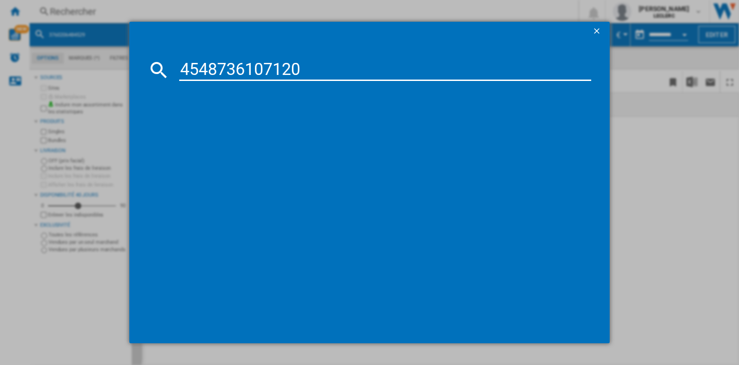
type input "4548736107120"
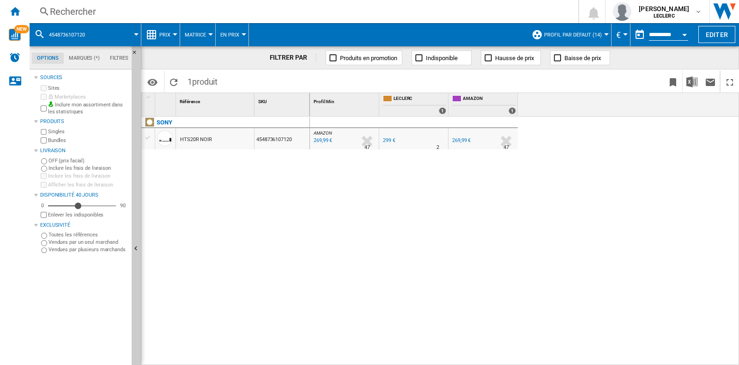
click at [106, 12] on div "Rechercher" at bounding box center [302, 11] width 505 height 13
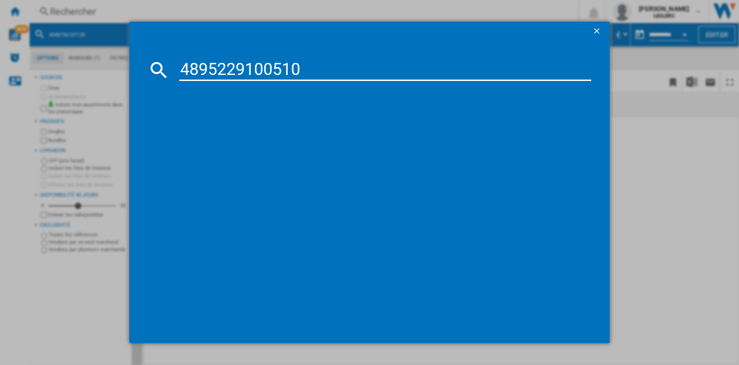
type input "4895229100510"
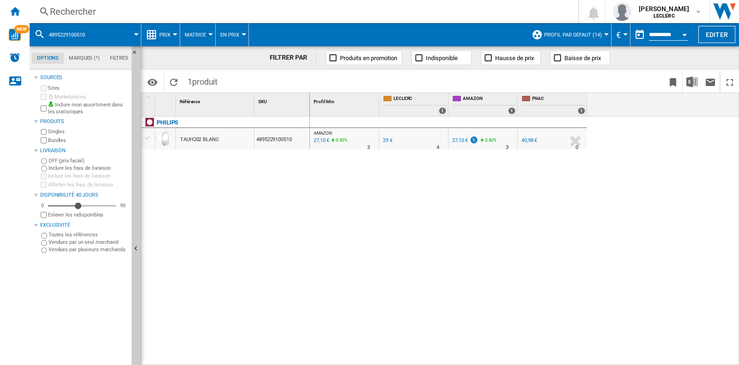
click at [134, 14] on div "Rechercher" at bounding box center [302, 11] width 505 height 13
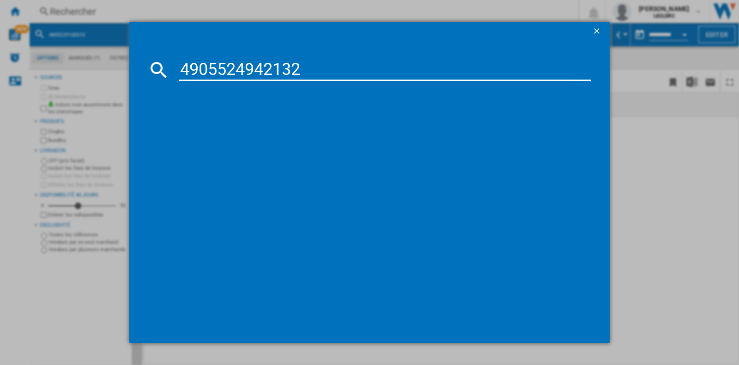
type input "4905524942132"
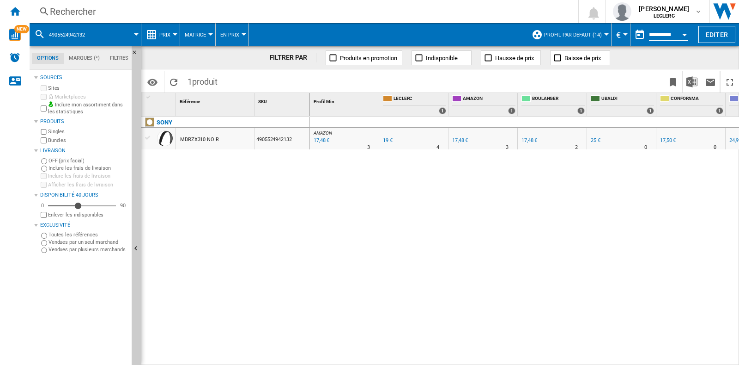
click at [100, 7] on div "Rechercher" at bounding box center [302, 11] width 505 height 13
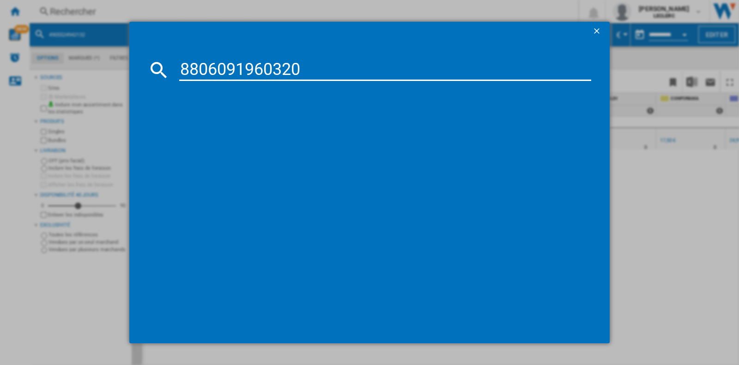
type input "8806091960320"
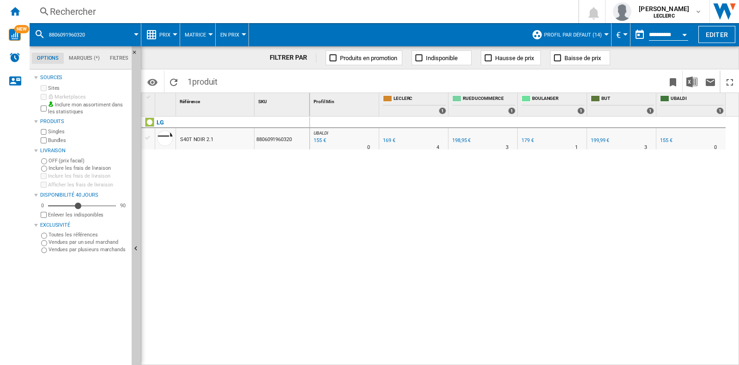
click at [422, 352] on div "UBALDI : UBALDI -8.3 % 155 € % N/A 0 UBALDI : UBALDI FR LECLERC 0.0 % 169 € % N…" at bounding box center [525, 240] width 430 height 249
click at [116, 10] on div "Rechercher" at bounding box center [302, 11] width 505 height 13
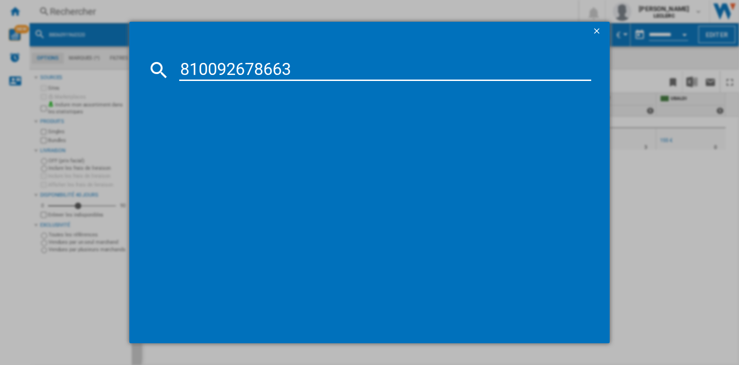
click at [184, 69] on input "810092678663" at bounding box center [385, 70] width 412 height 22
type input "0810092678663"
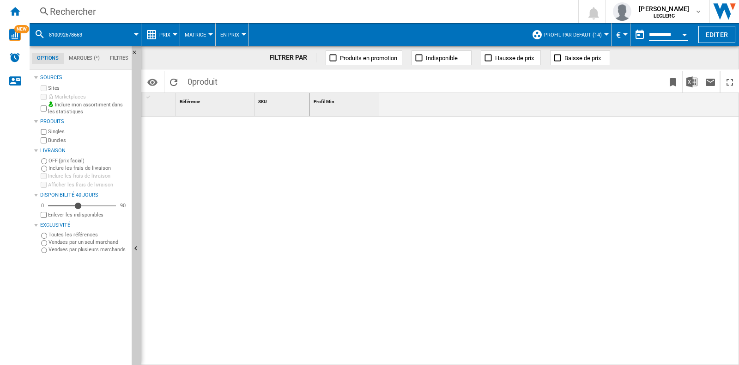
click at [73, 6] on div "Rechercher" at bounding box center [302, 11] width 505 height 13
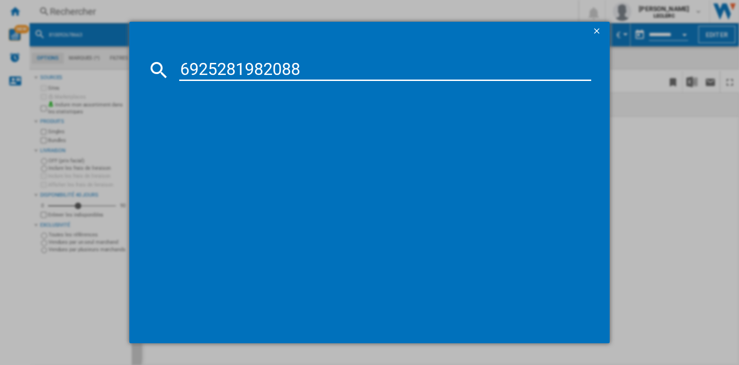
type input "6925281982088"
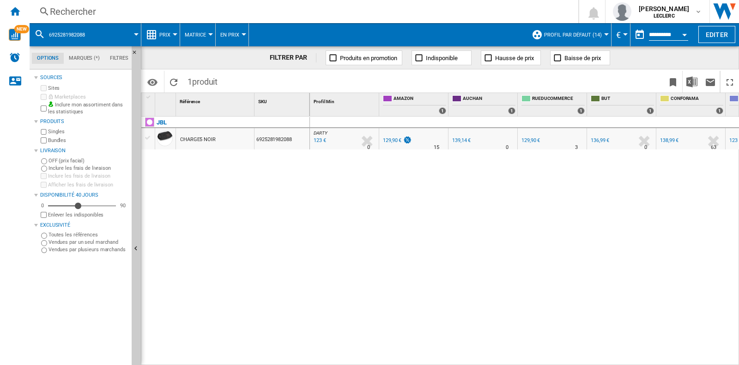
click at [600, 359] on div "DARTY : FR DARTY -1.0 % 123 € % N/A 0 DARTY : FR DARTY FR AMAZON -1.0 % 129,90 …" at bounding box center [525, 240] width 430 height 249
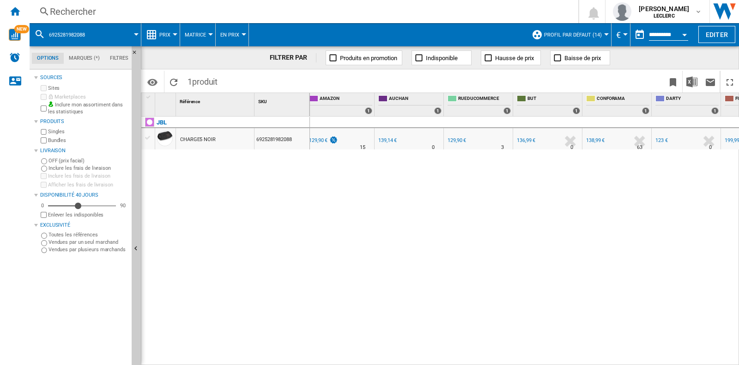
scroll to position [0, 80]
click at [650, 142] on div "123 €" at bounding box center [656, 140] width 12 height 6
click at [198, 9] on div "Rechercher" at bounding box center [302, 11] width 505 height 13
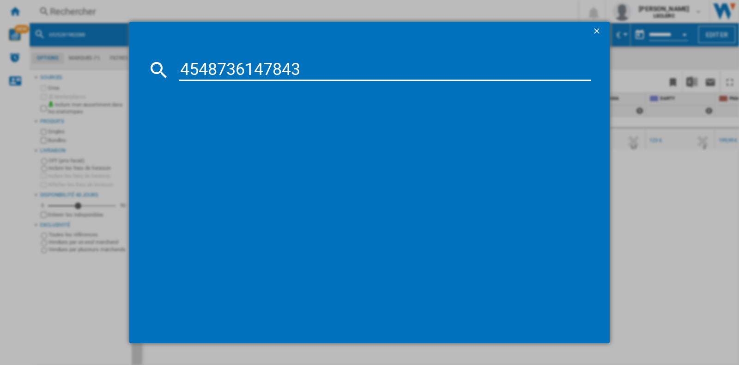
type input "4548736147843"
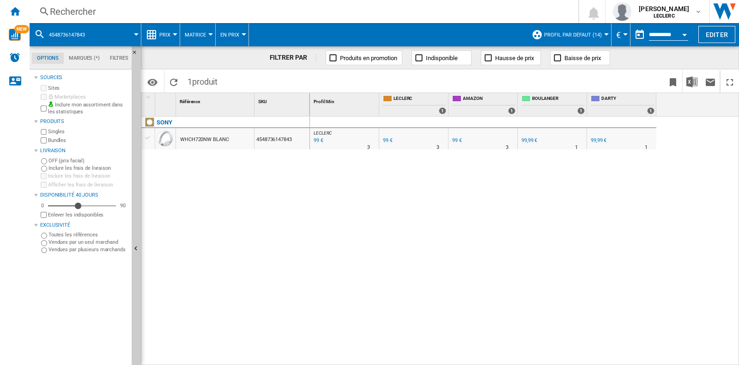
click at [153, 11] on div "Rechercher" at bounding box center [302, 11] width 505 height 13
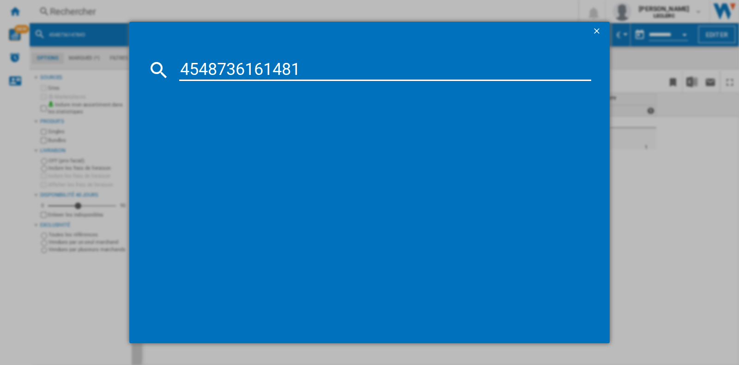
type input "4548736161481"
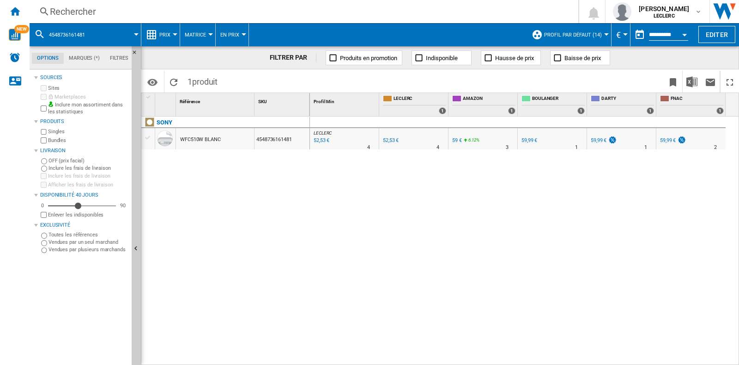
click at [250, 16] on div "Rechercher" at bounding box center [302, 11] width 505 height 13
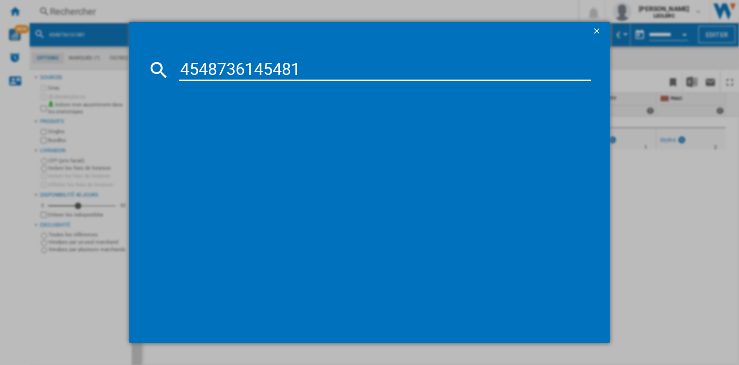
type input "4548736145481"
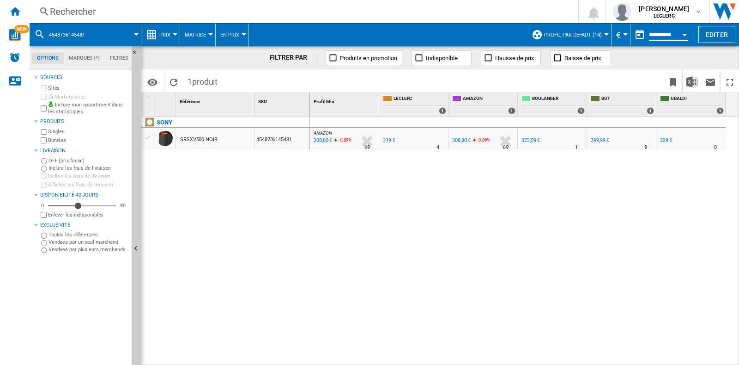
click at [238, 15] on div "Rechercher" at bounding box center [302, 11] width 505 height 13
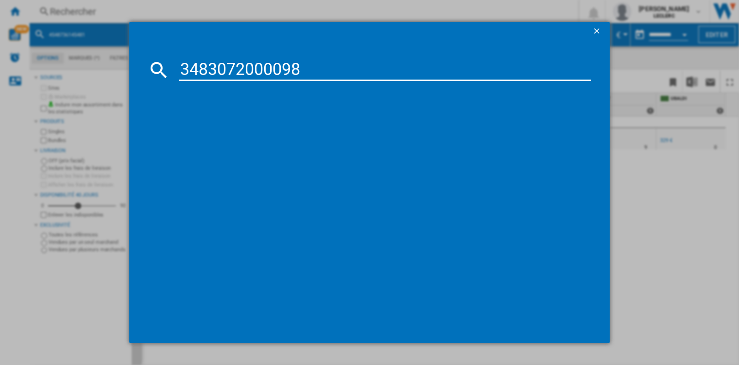
type input "3483072000098"
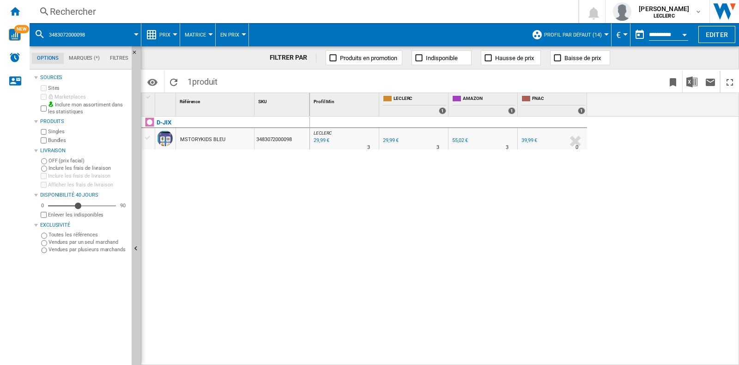
click at [147, 14] on div "Rechercher" at bounding box center [302, 11] width 505 height 13
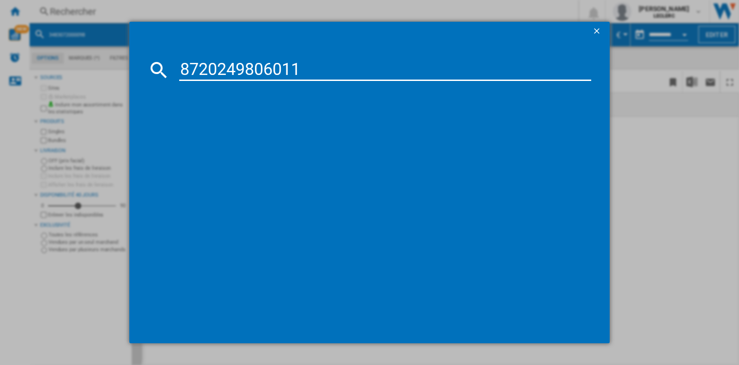
type input "8720249806011"
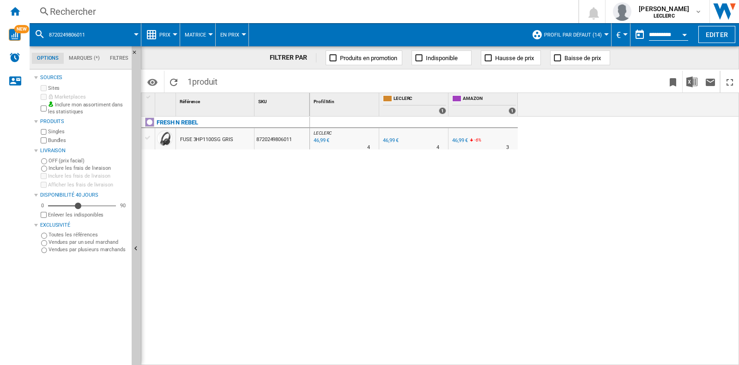
click at [460, 135] on div "FR AMAZON" at bounding box center [484, 133] width 66 height 6
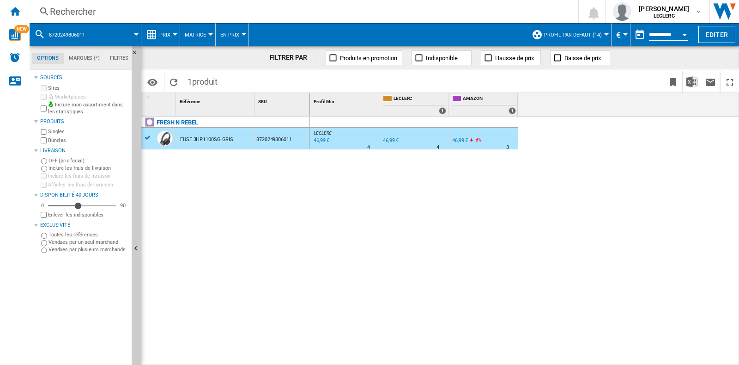
click at [460, 138] on div "46,99 €" at bounding box center [460, 140] width 16 height 6
click at [151, 8] on div "Rechercher" at bounding box center [302, 11] width 505 height 13
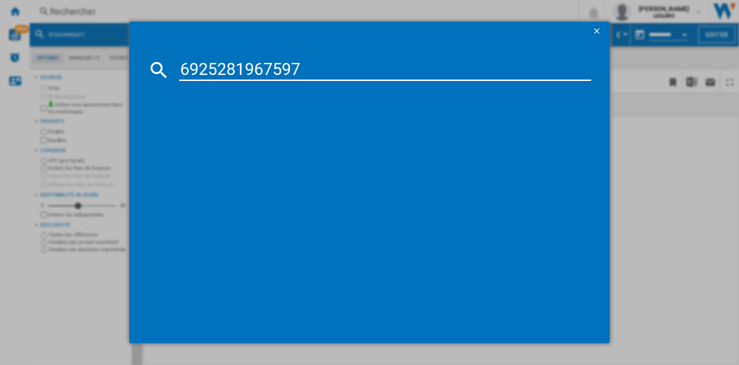
type input "6925281967597"
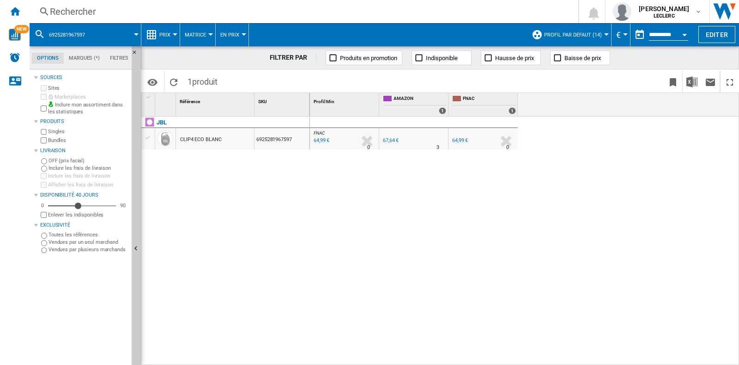
click at [155, 11] on div "Rechercher" at bounding box center [302, 11] width 505 height 13
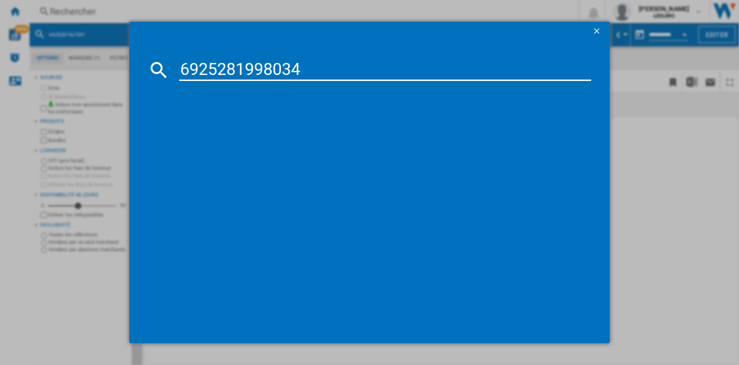
type input "6925281998034"
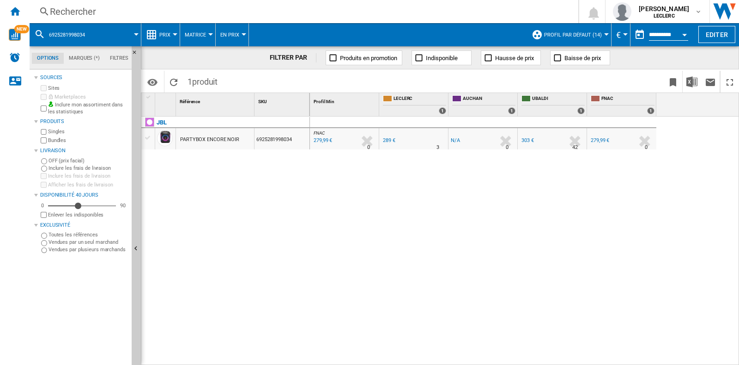
click at [135, 11] on div "Rechercher" at bounding box center [302, 11] width 505 height 13
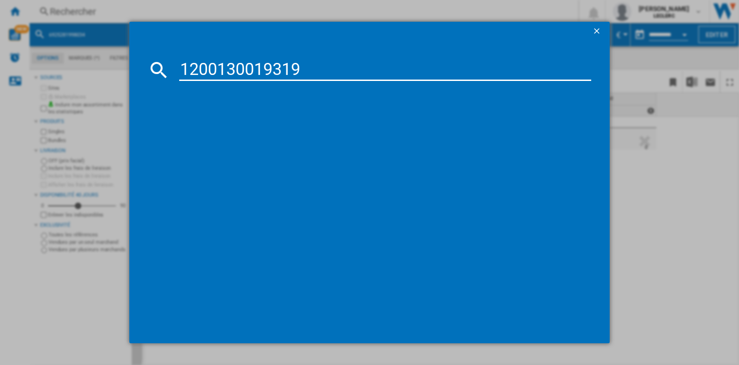
type input "1200130019319"
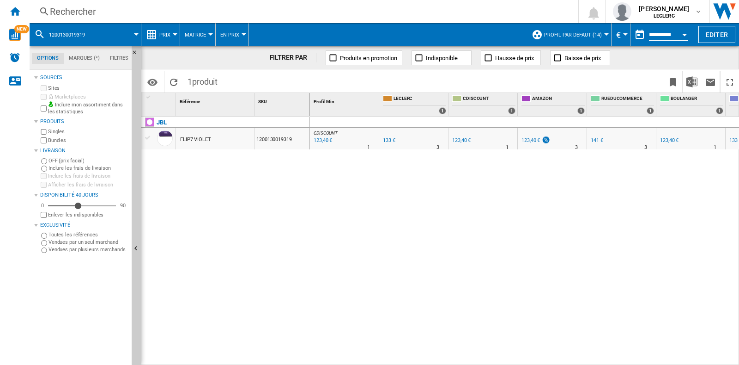
click at [204, 10] on div "Rechercher" at bounding box center [302, 11] width 505 height 13
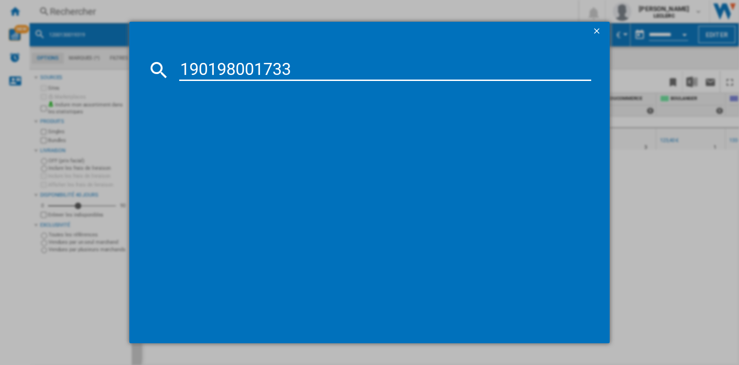
type input "190198001733"
